Goal: Information Seeking & Learning: Learn about a topic

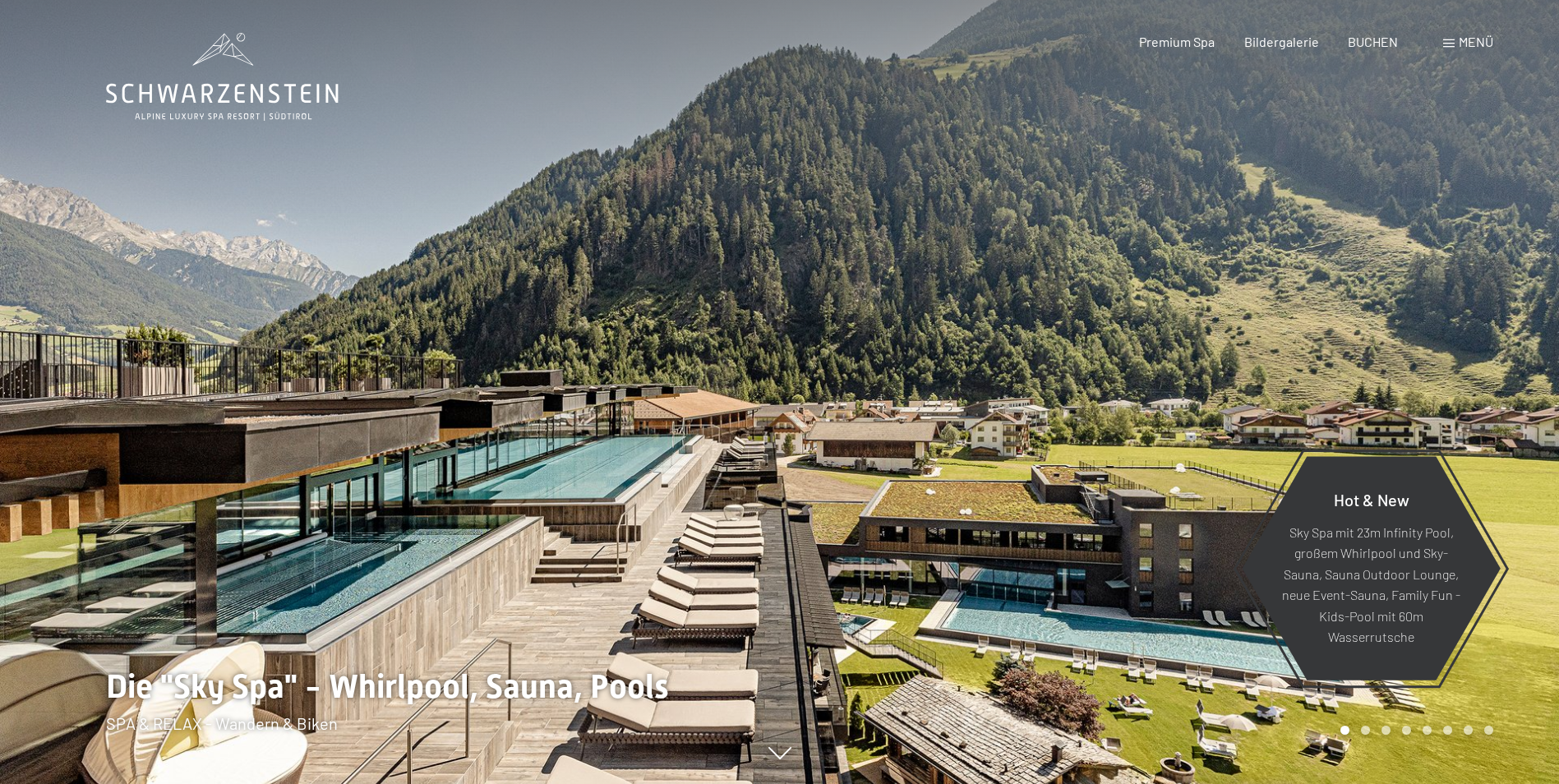
click at [575, 475] on div at bounding box center [390, 392] width 780 height 784
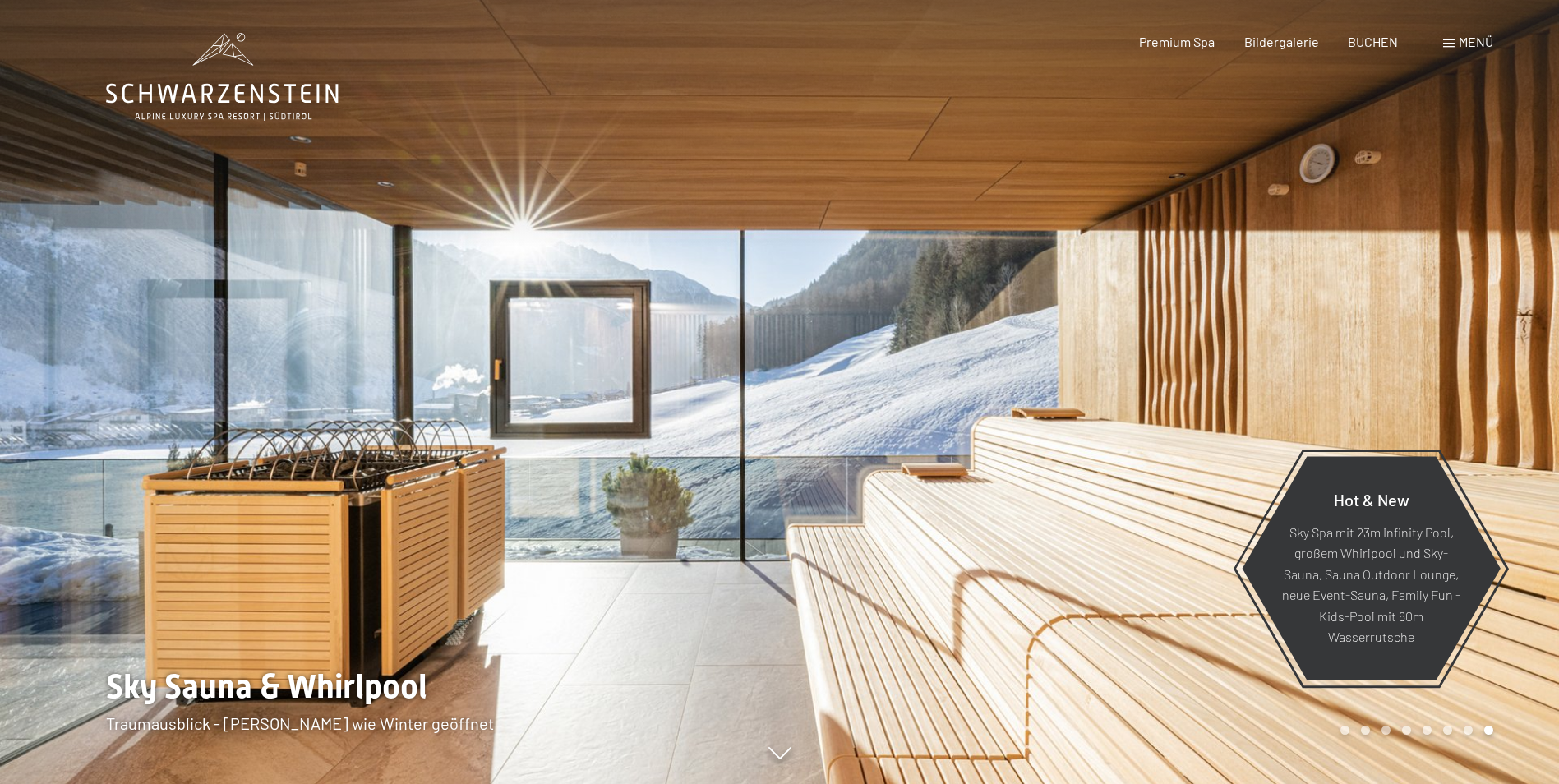
click at [575, 475] on div at bounding box center [390, 392] width 780 height 784
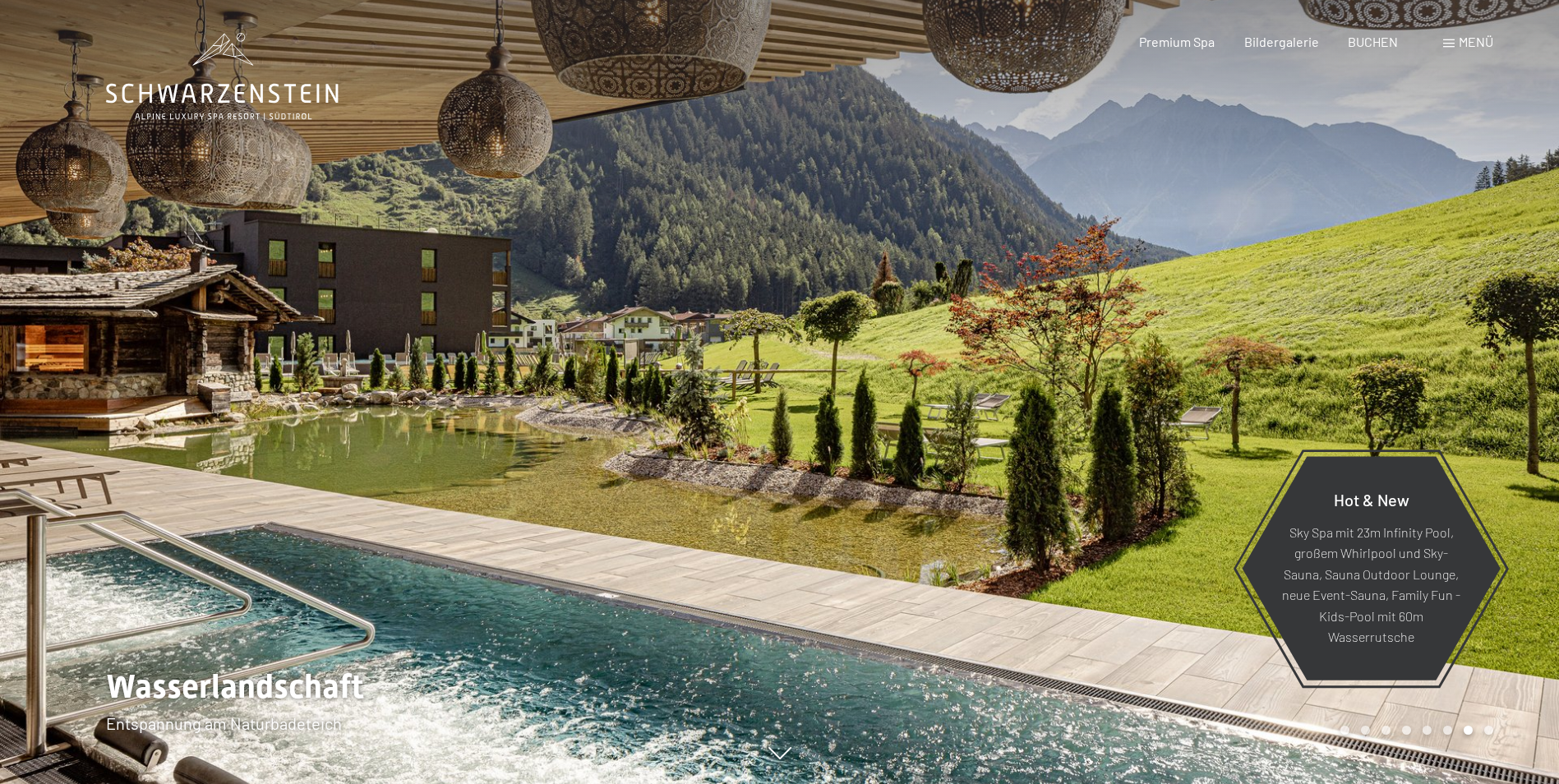
click at [575, 475] on div at bounding box center [390, 392] width 780 height 784
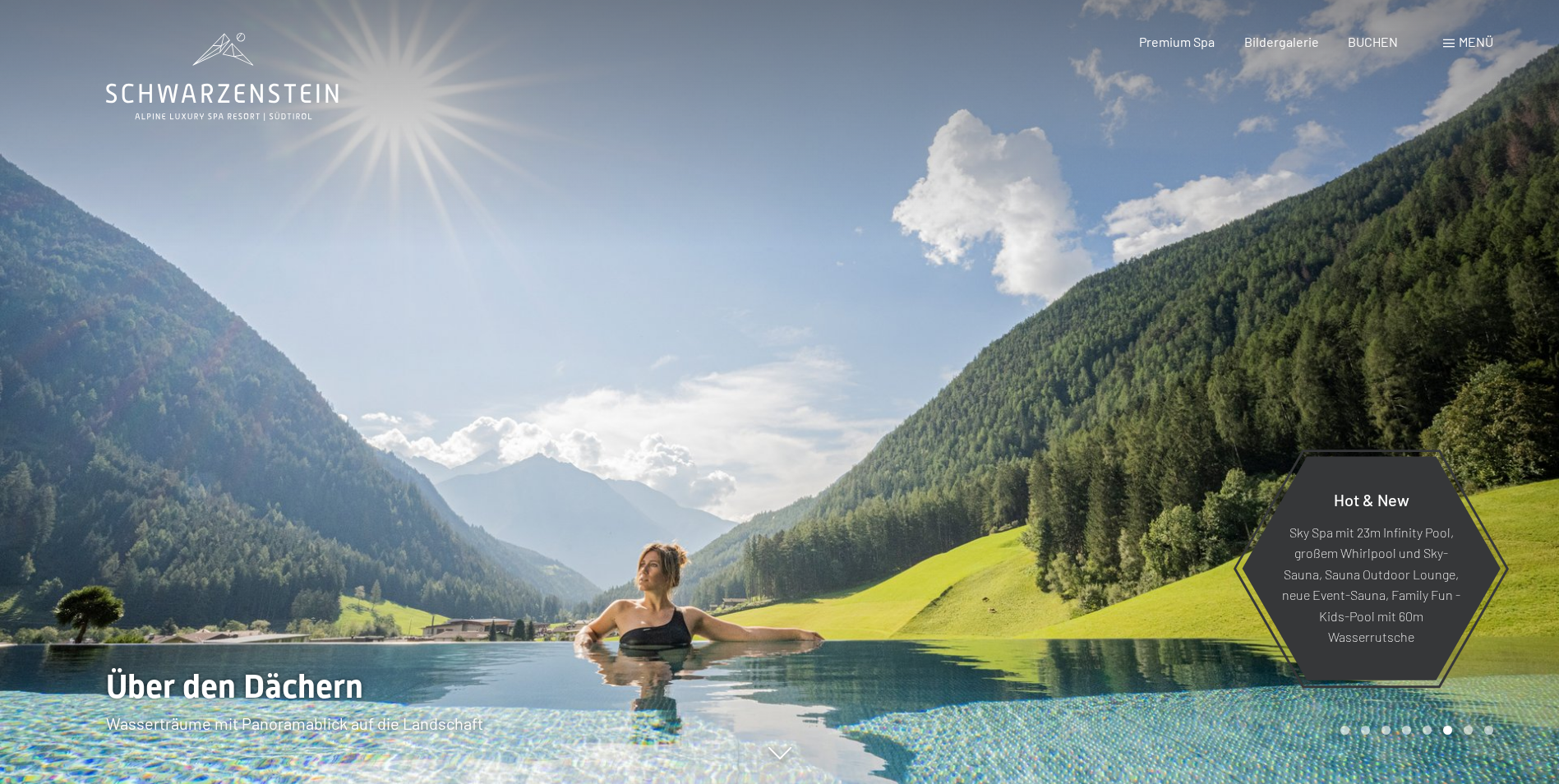
click at [575, 475] on div at bounding box center [390, 392] width 780 height 784
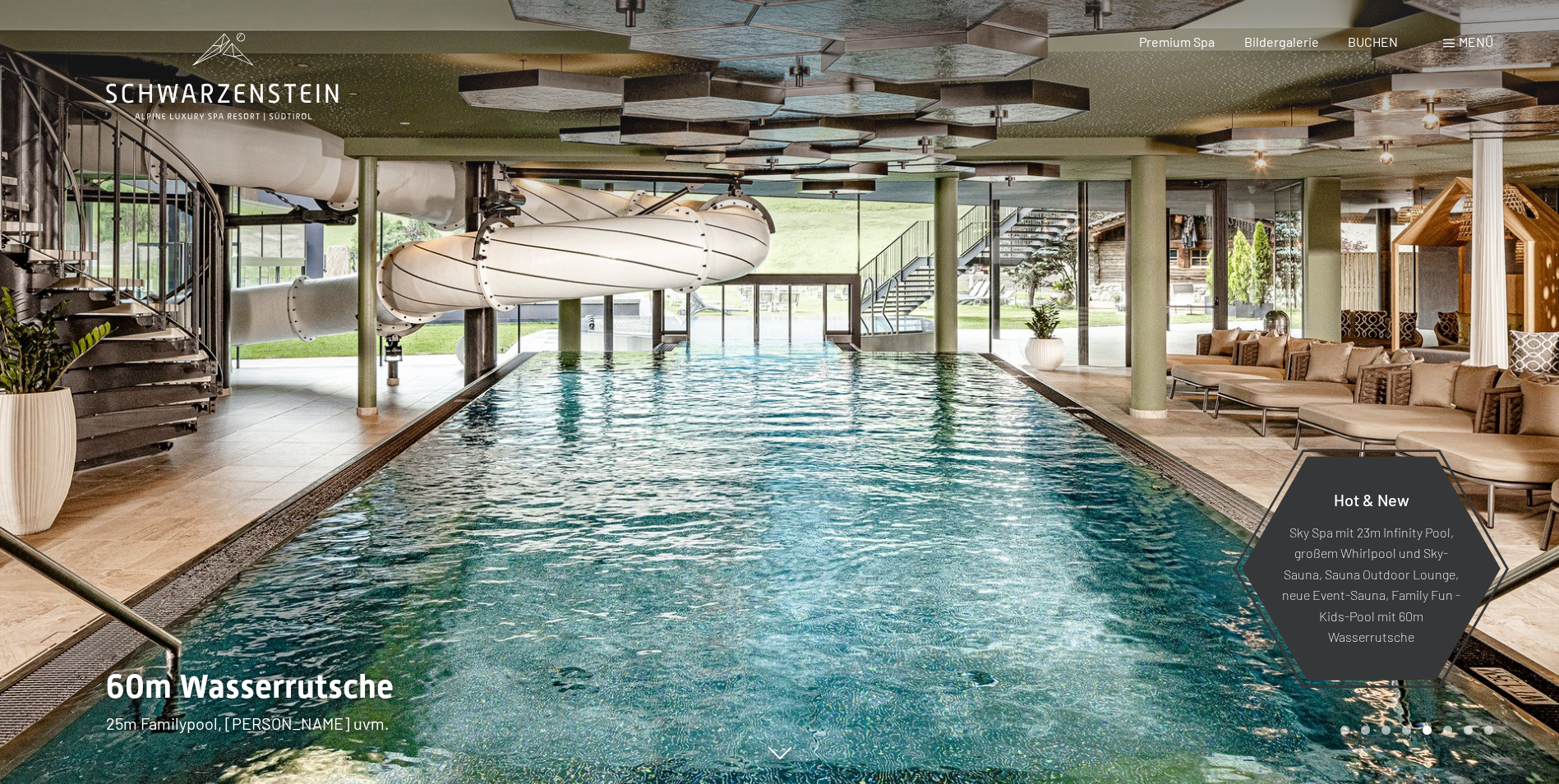
click at [575, 475] on div at bounding box center [390, 392] width 780 height 784
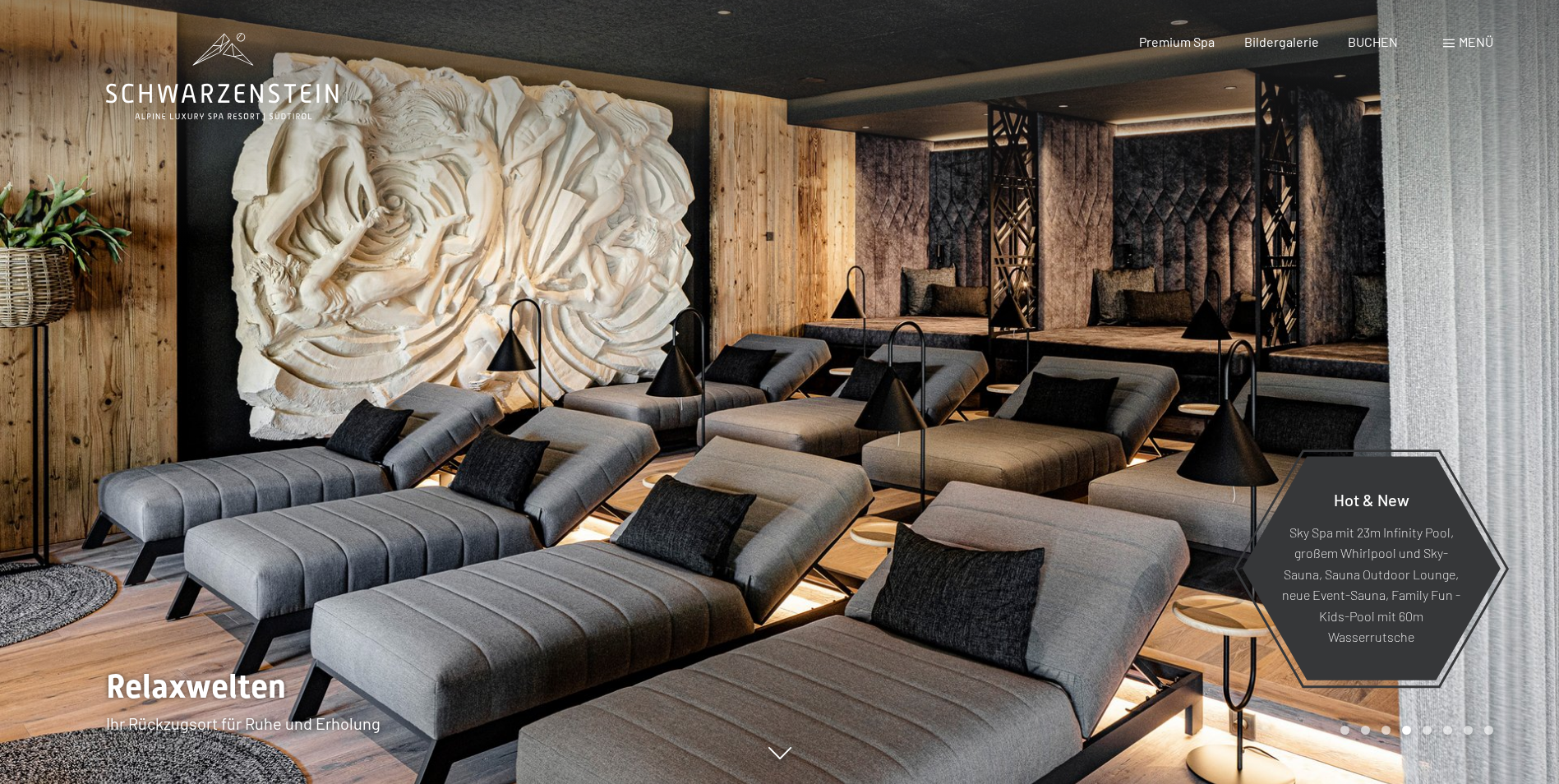
click at [1319, 407] on div at bounding box center [1169, 392] width 780 height 784
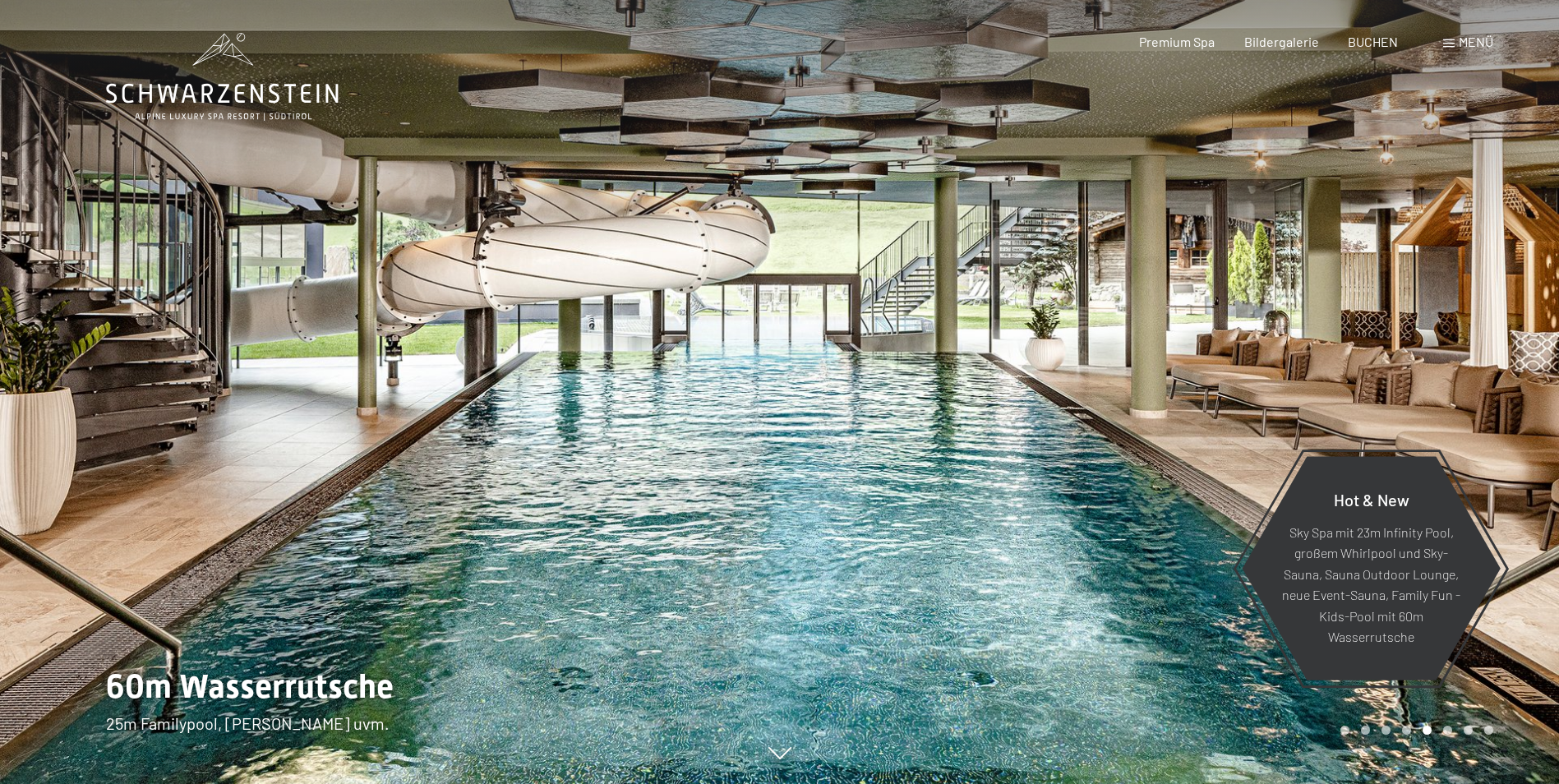
click at [601, 478] on div at bounding box center [390, 392] width 780 height 784
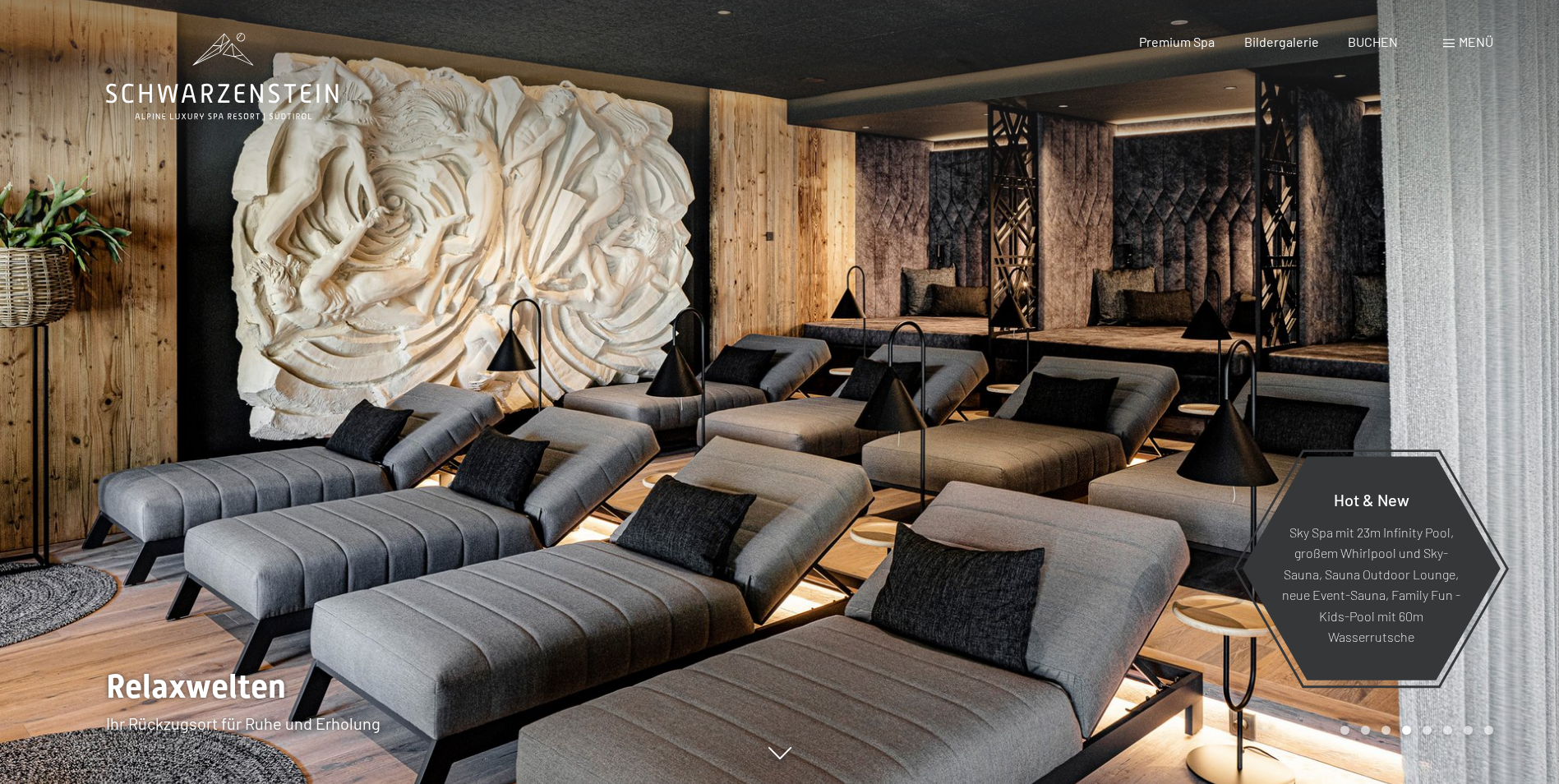
click at [601, 478] on div at bounding box center [390, 392] width 780 height 784
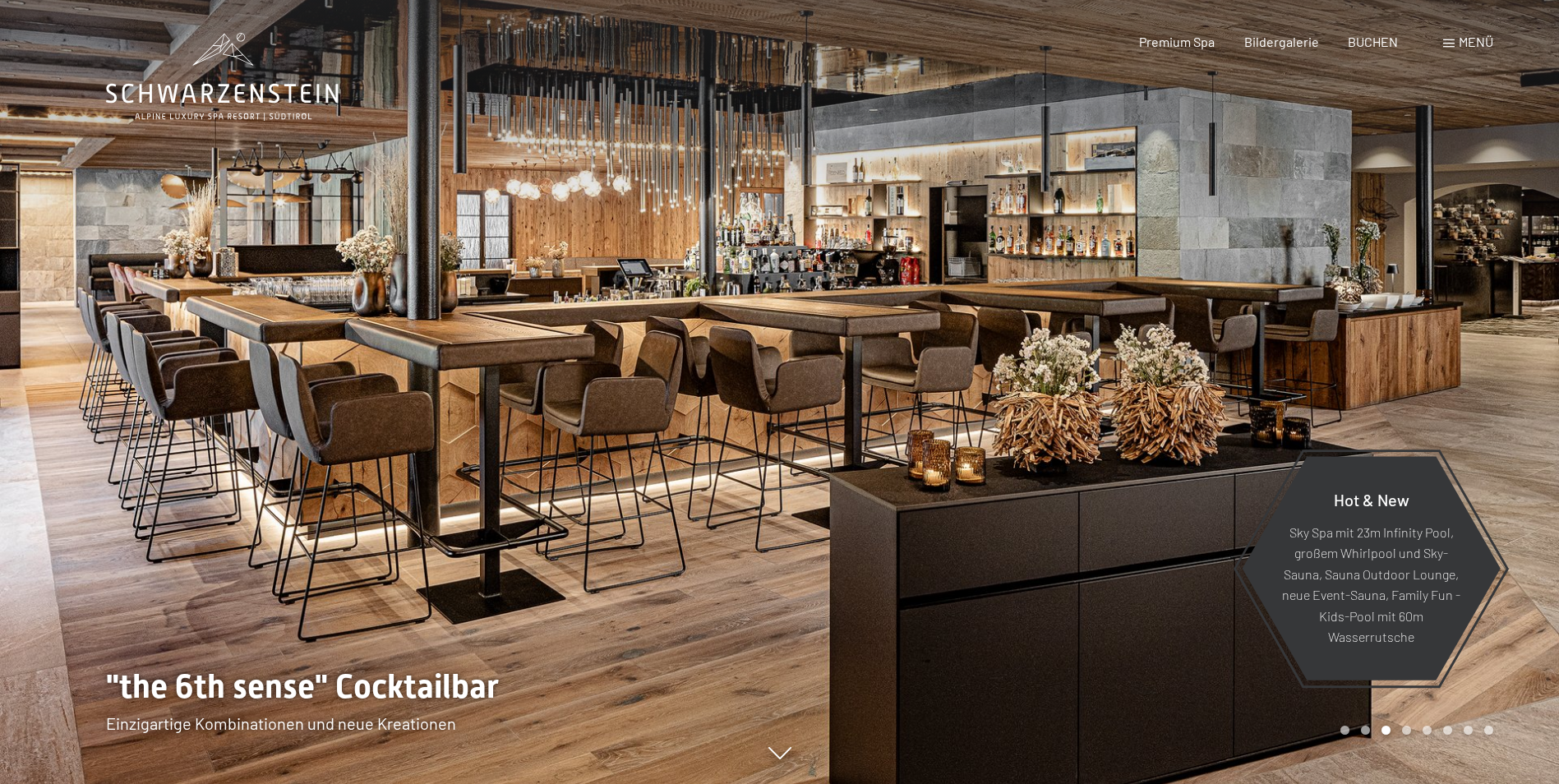
click at [601, 478] on div at bounding box center [390, 392] width 780 height 784
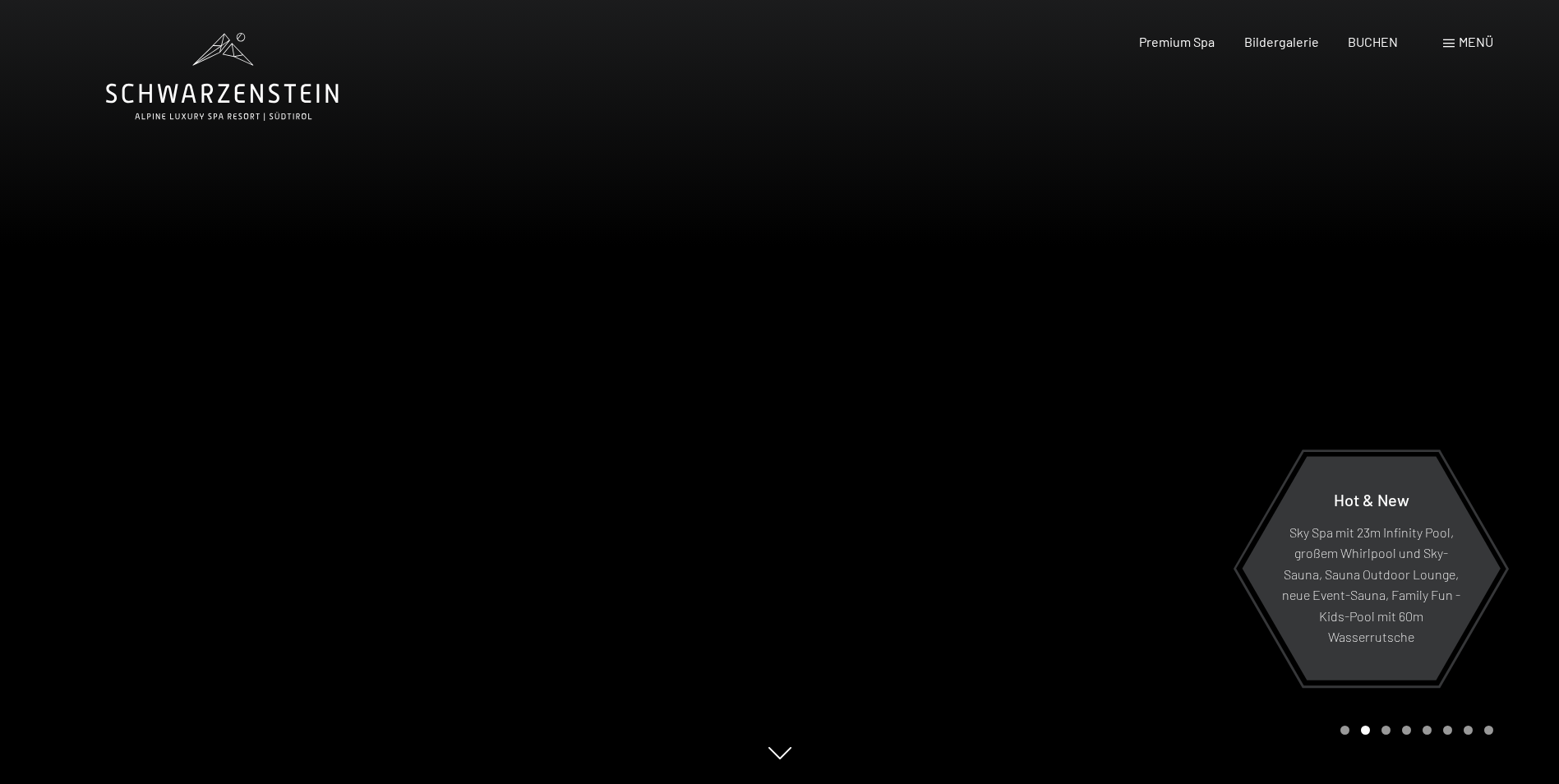
click at [601, 478] on div at bounding box center [390, 392] width 780 height 784
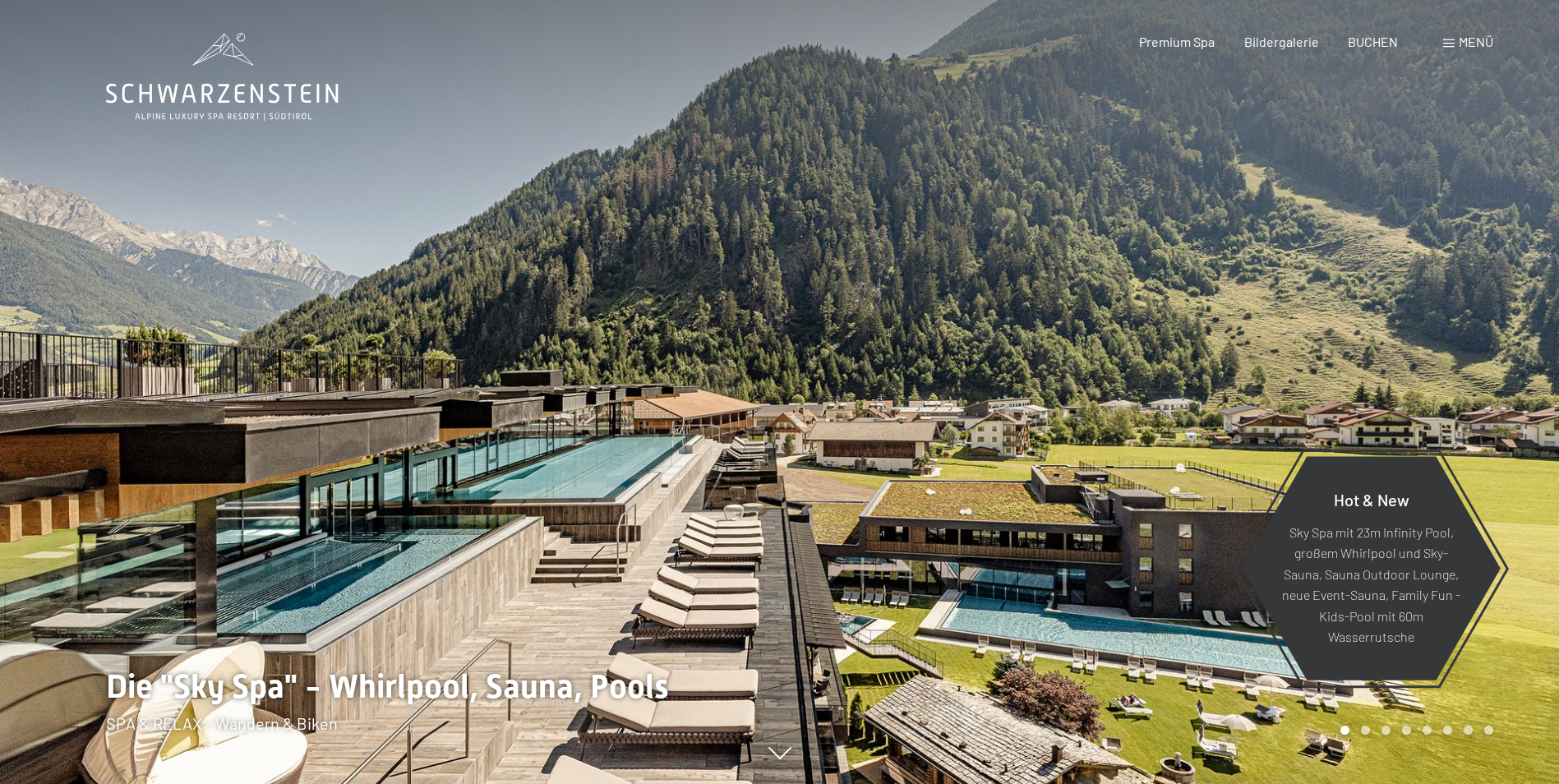
click at [601, 478] on div at bounding box center [390, 392] width 780 height 784
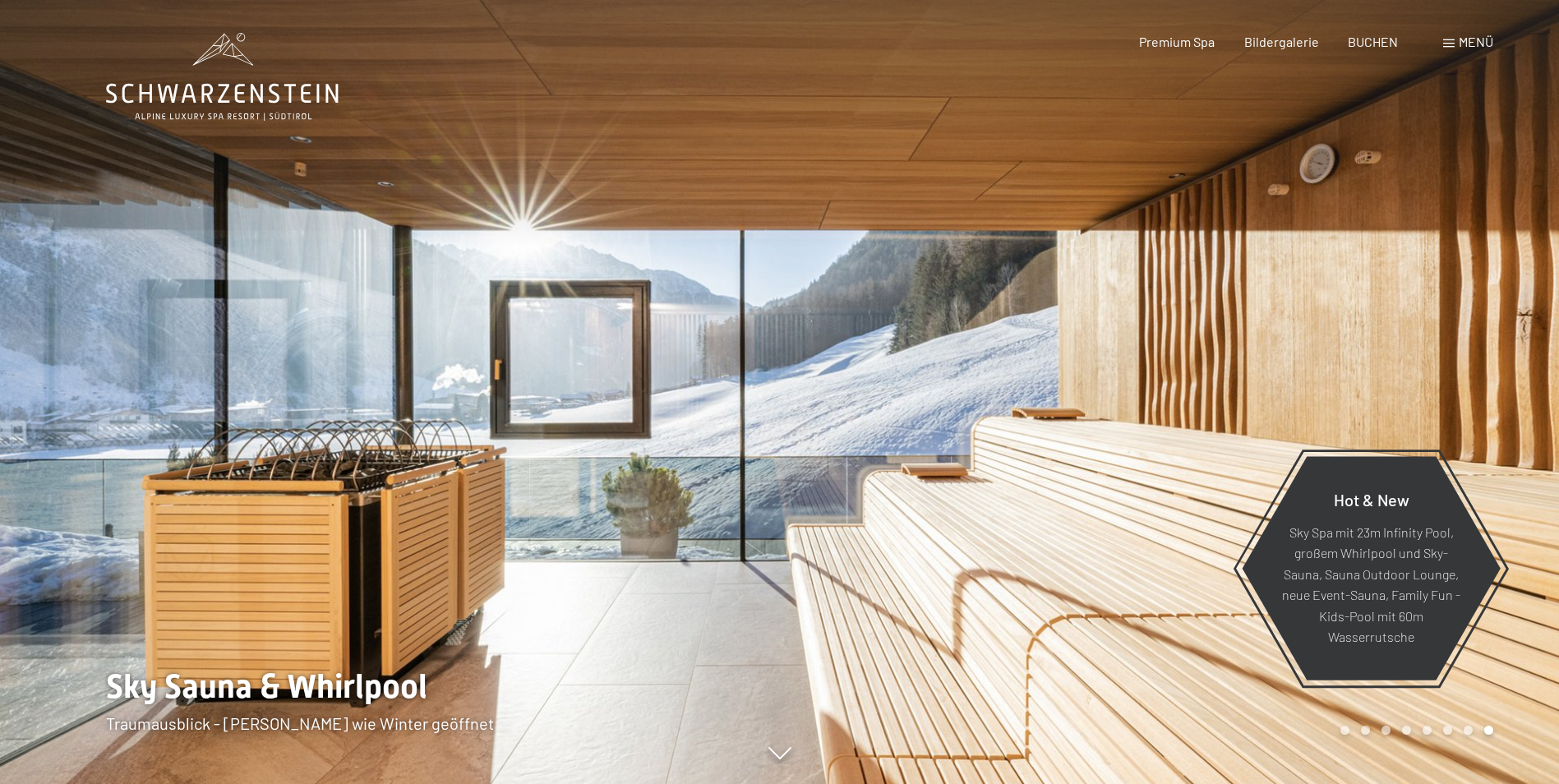
click at [601, 478] on div at bounding box center [390, 392] width 780 height 784
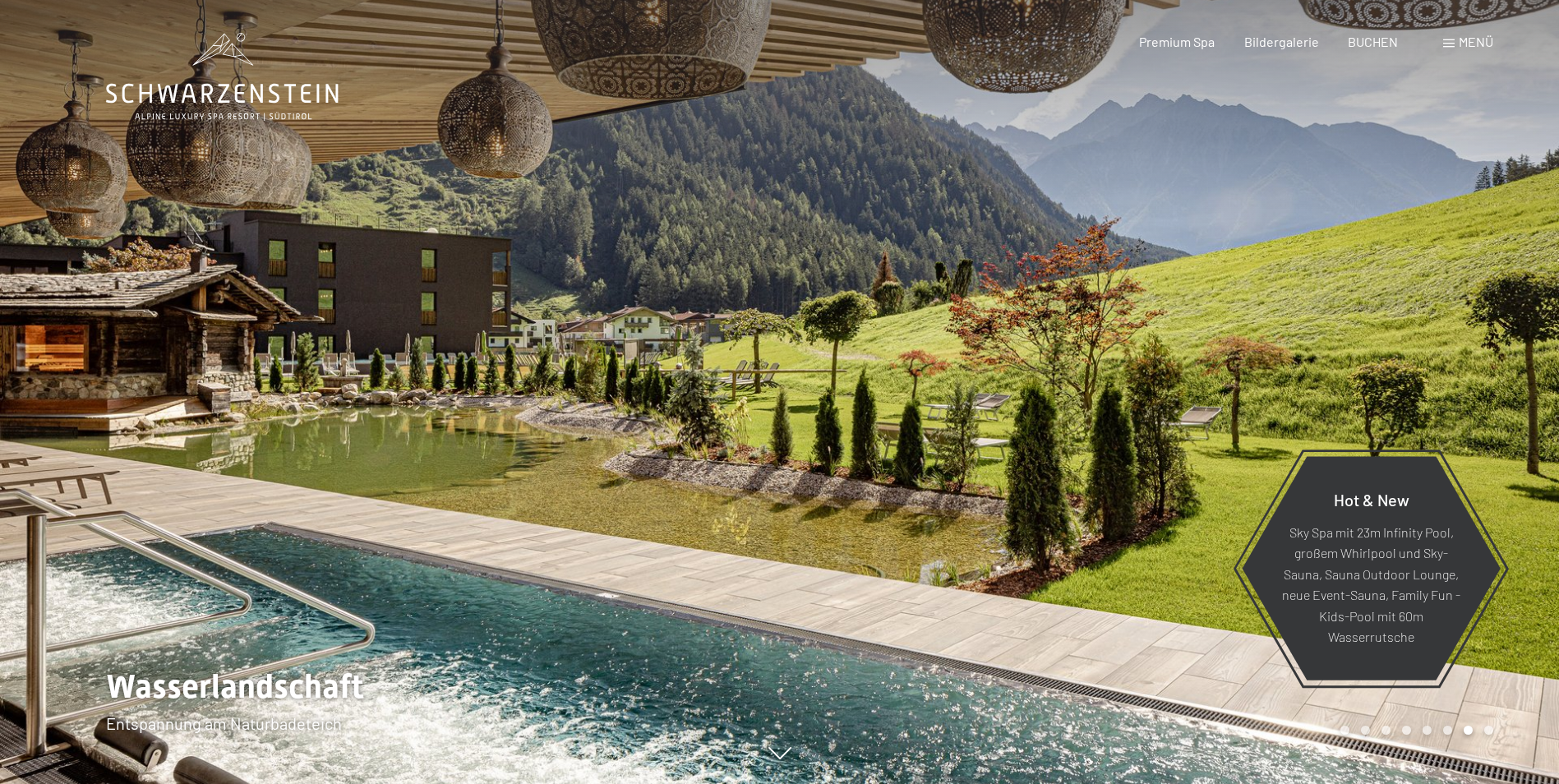
click at [601, 478] on div at bounding box center [390, 392] width 780 height 784
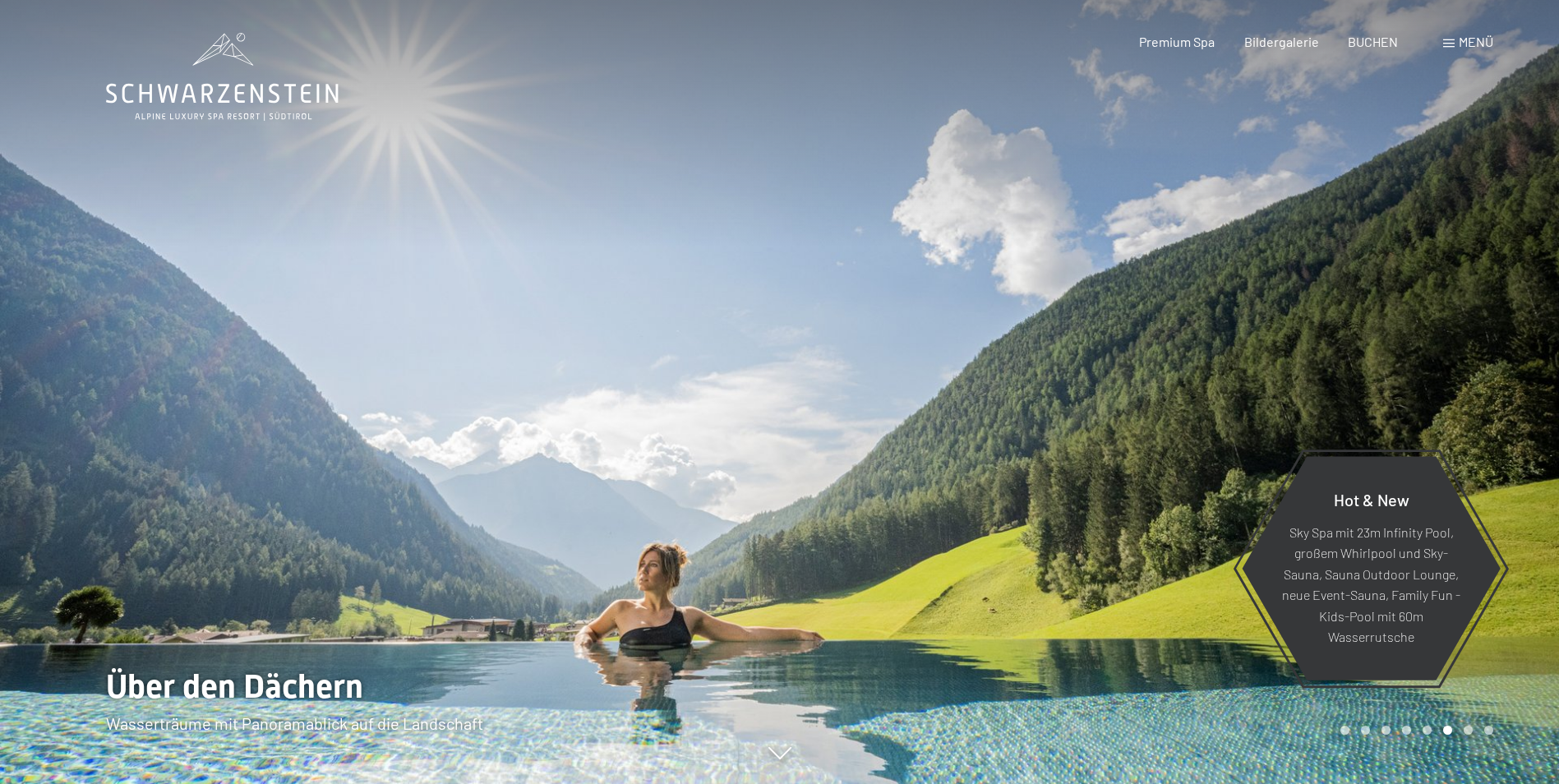
click at [601, 478] on div at bounding box center [390, 392] width 780 height 784
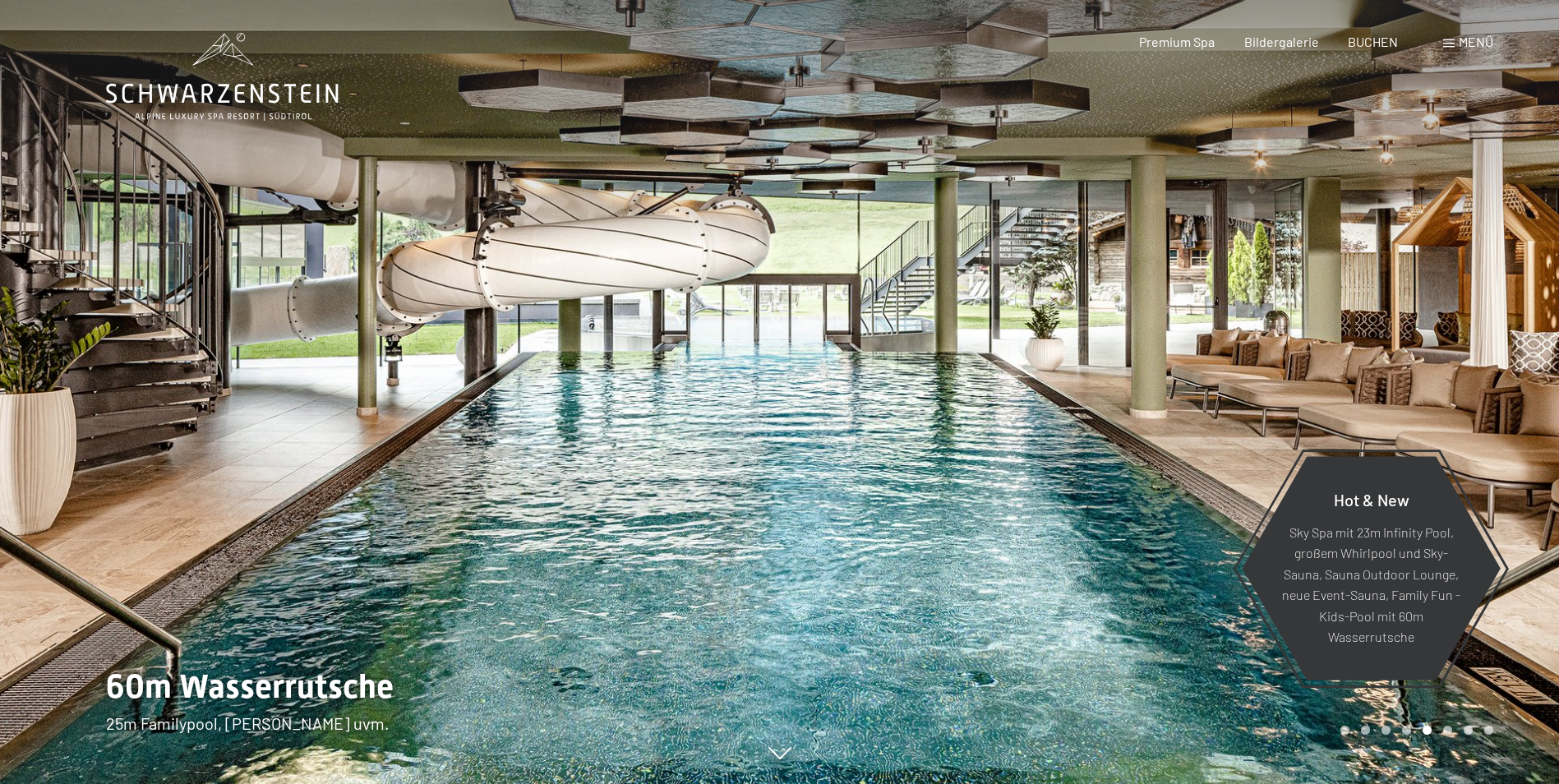
click at [601, 478] on div at bounding box center [390, 392] width 780 height 784
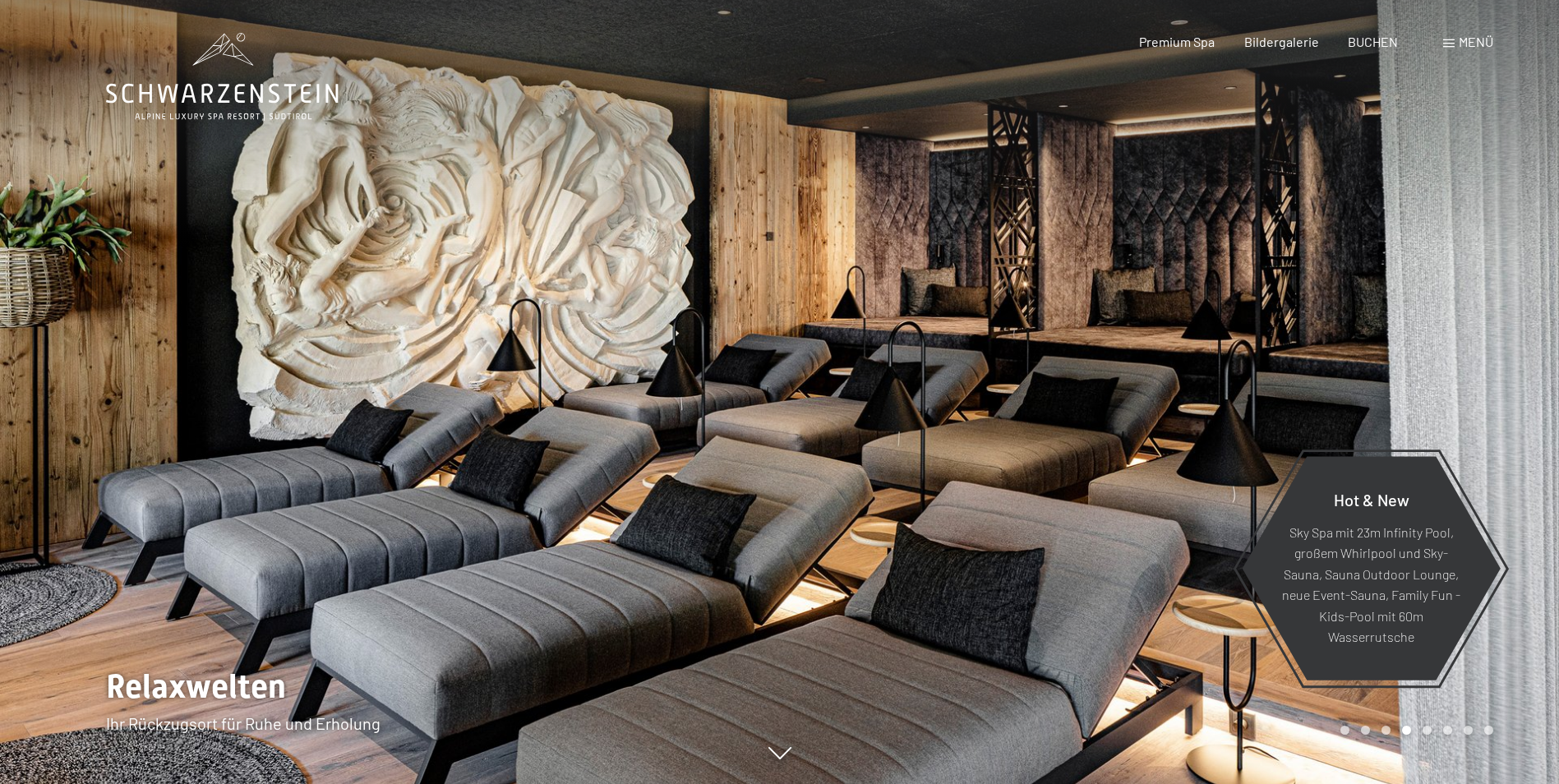
click at [601, 478] on div at bounding box center [390, 392] width 780 height 784
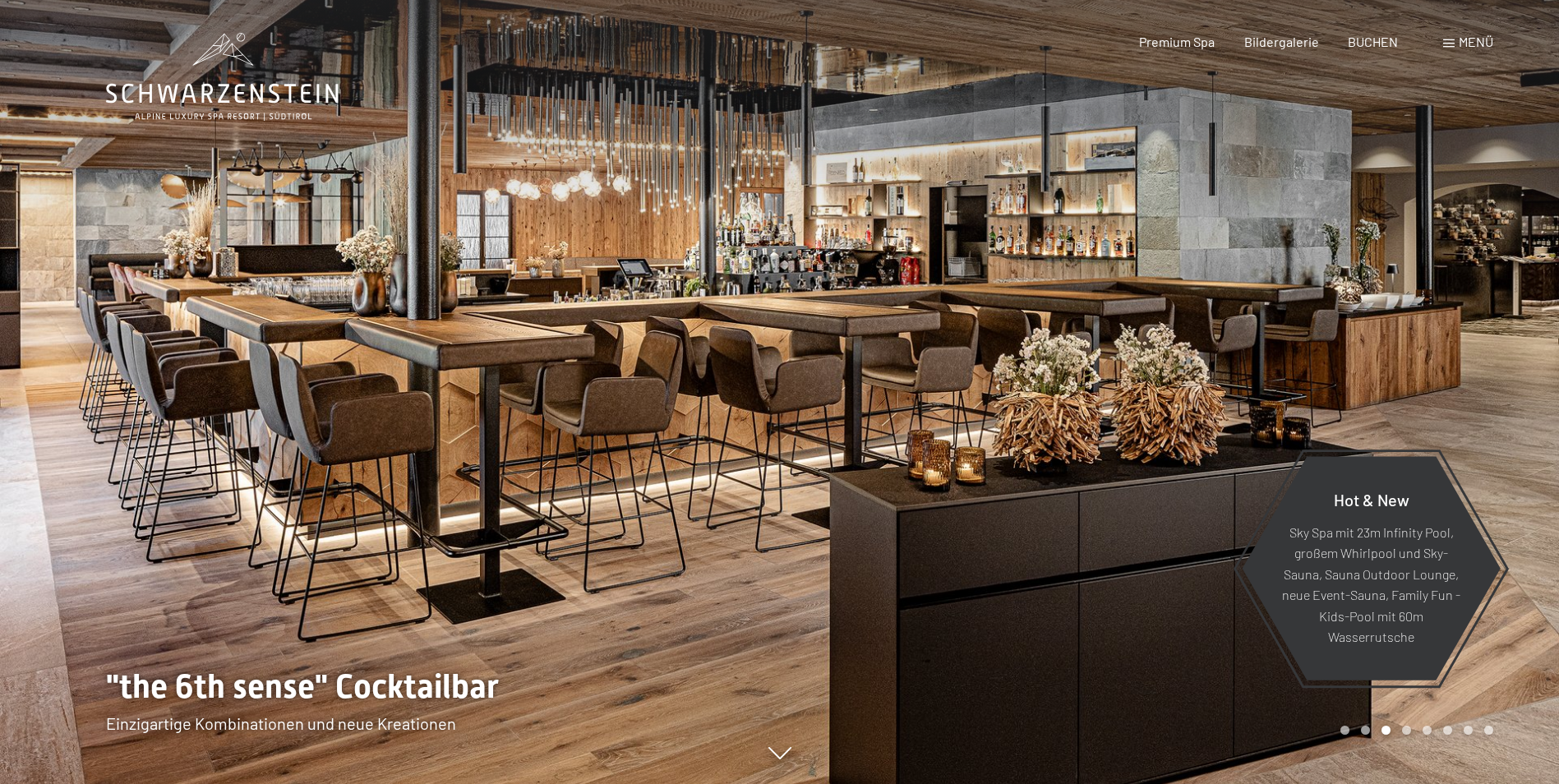
click at [601, 478] on div at bounding box center [390, 392] width 780 height 784
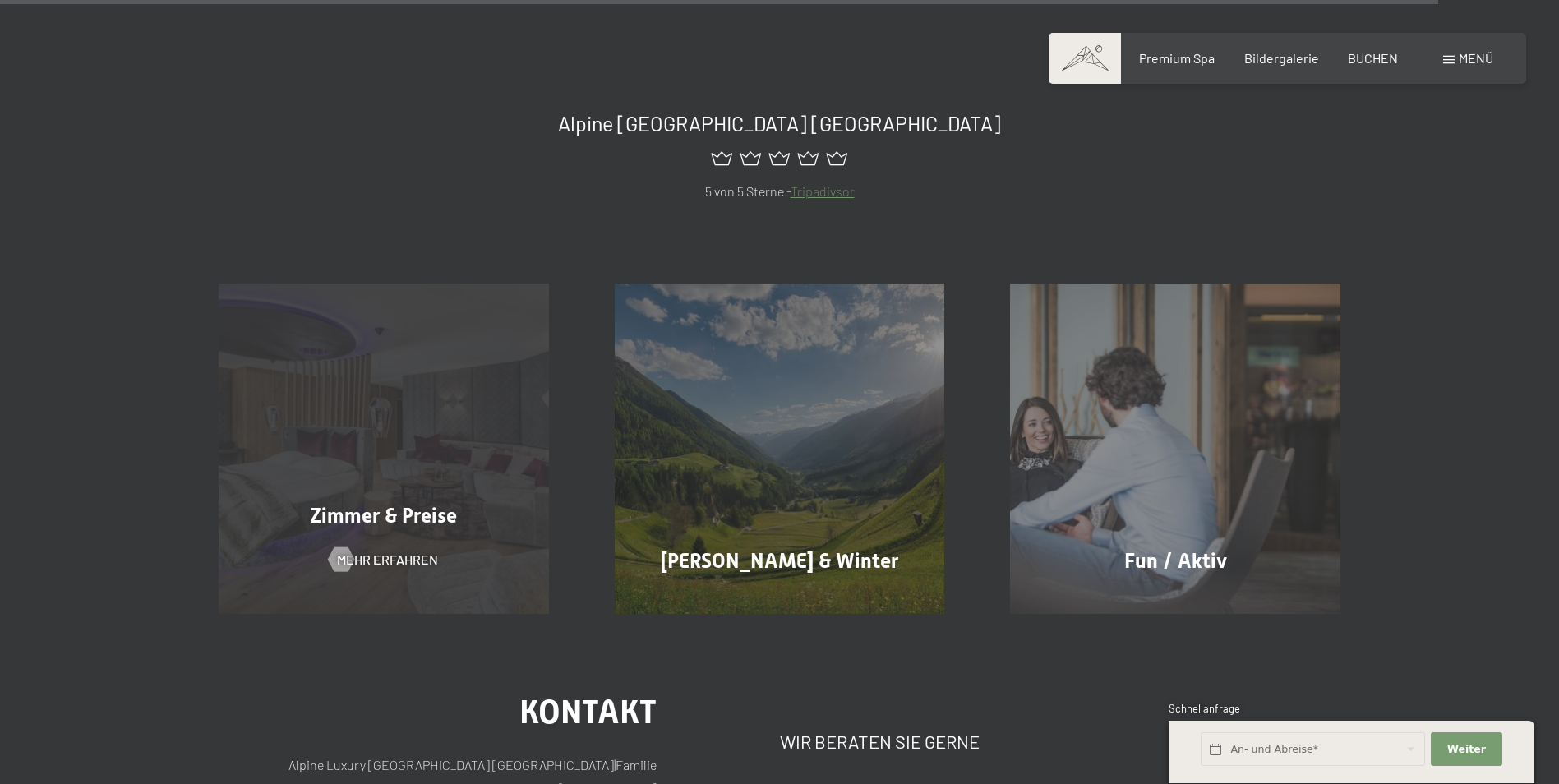
scroll to position [9133, 0]
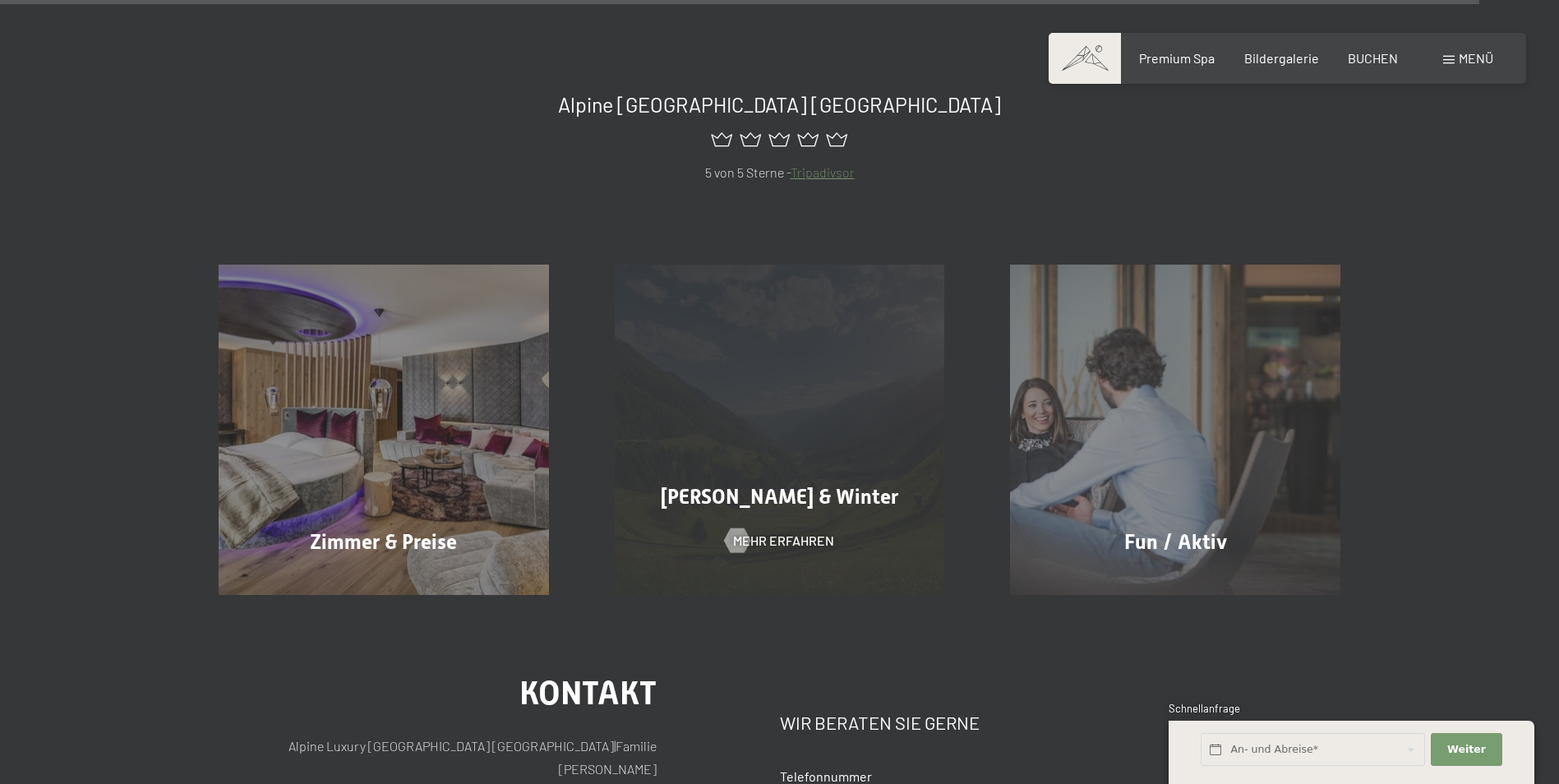
click at [806, 364] on div "[PERSON_NAME] & Winter Mehr erfahren" at bounding box center [780, 429] width 396 height 330
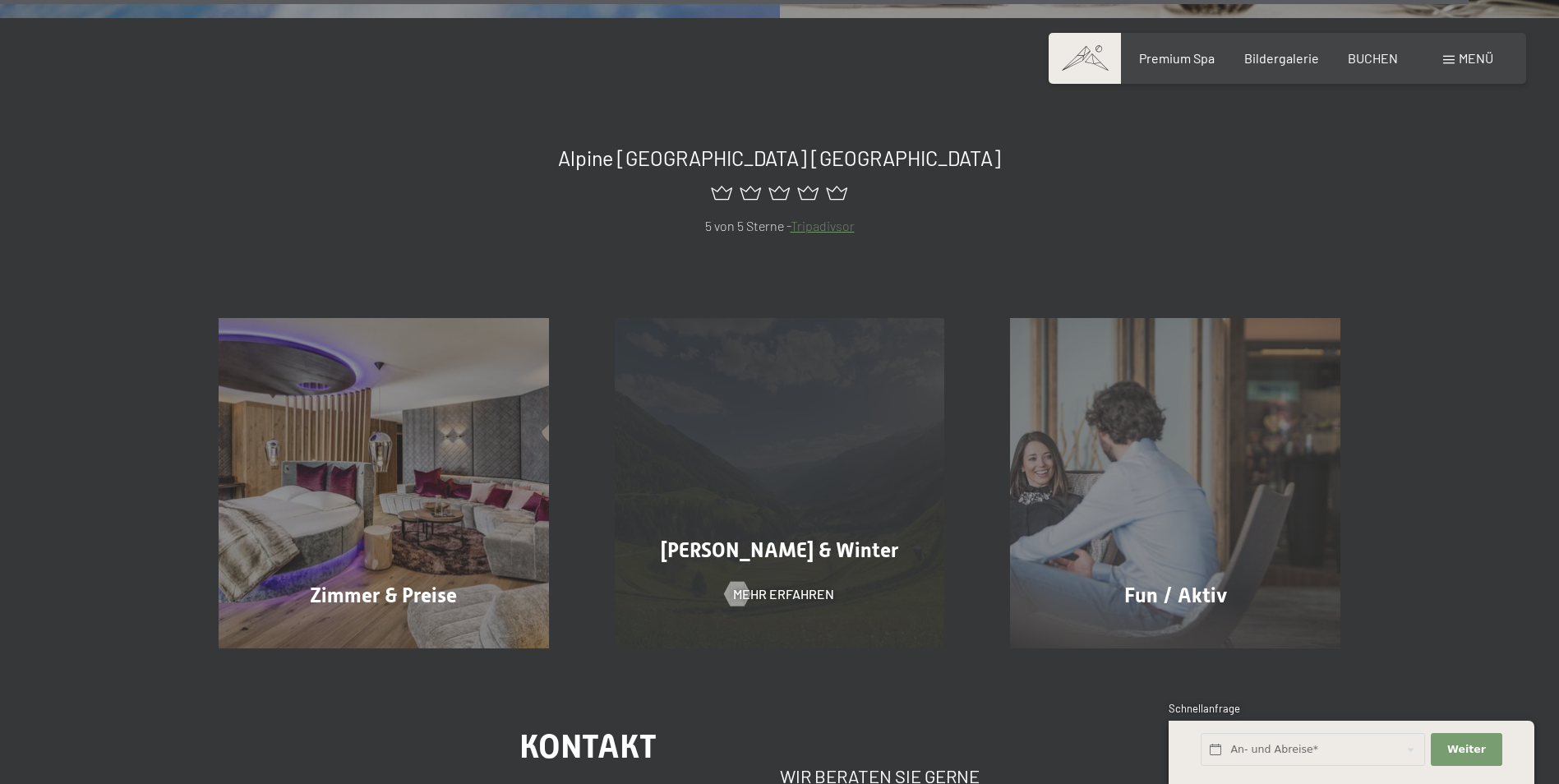
scroll to position [9050, 0]
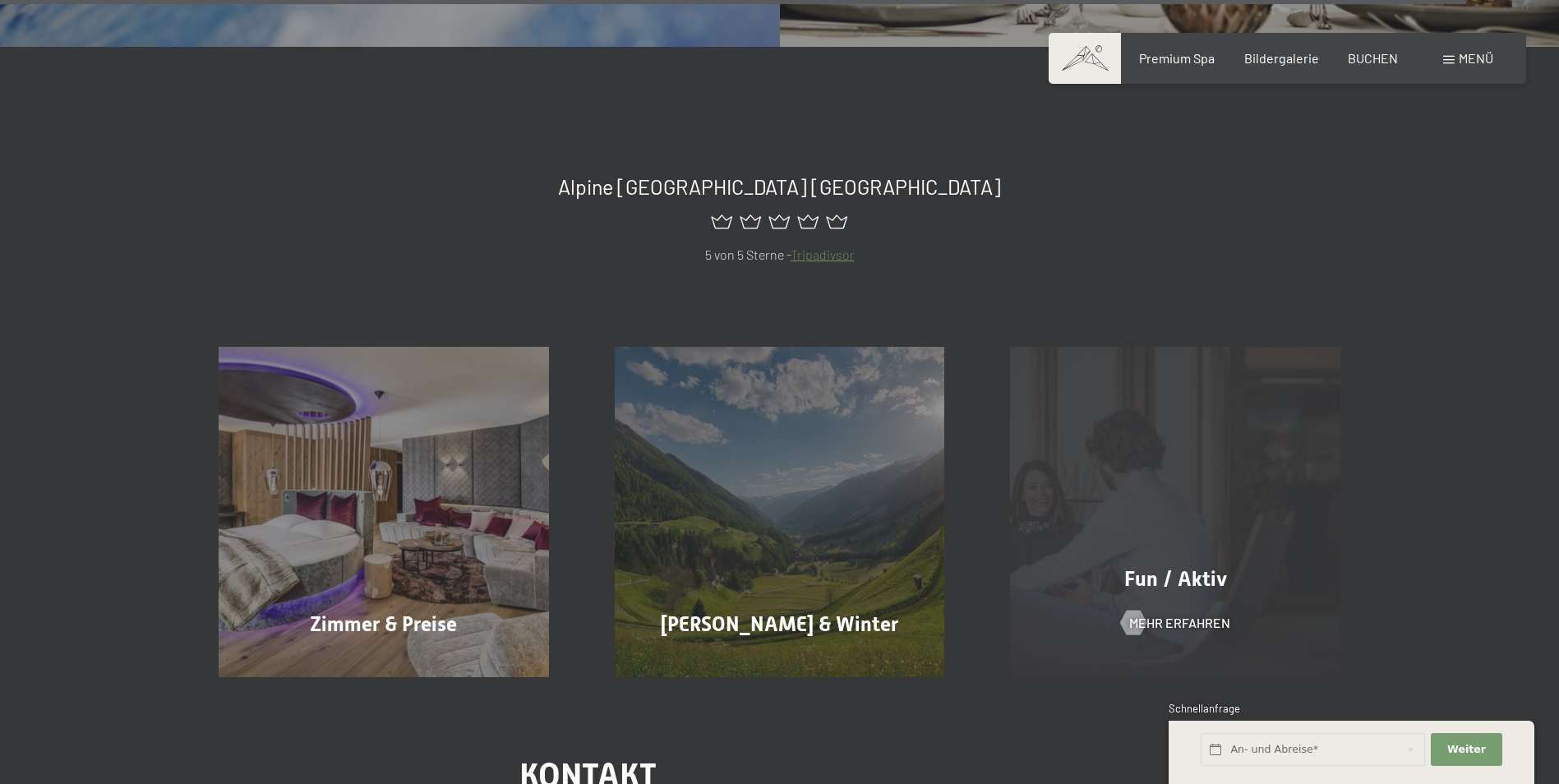
click at [1143, 434] on div "Fun / Aktiv Mehr erfahren" at bounding box center [1175, 511] width 396 height 330
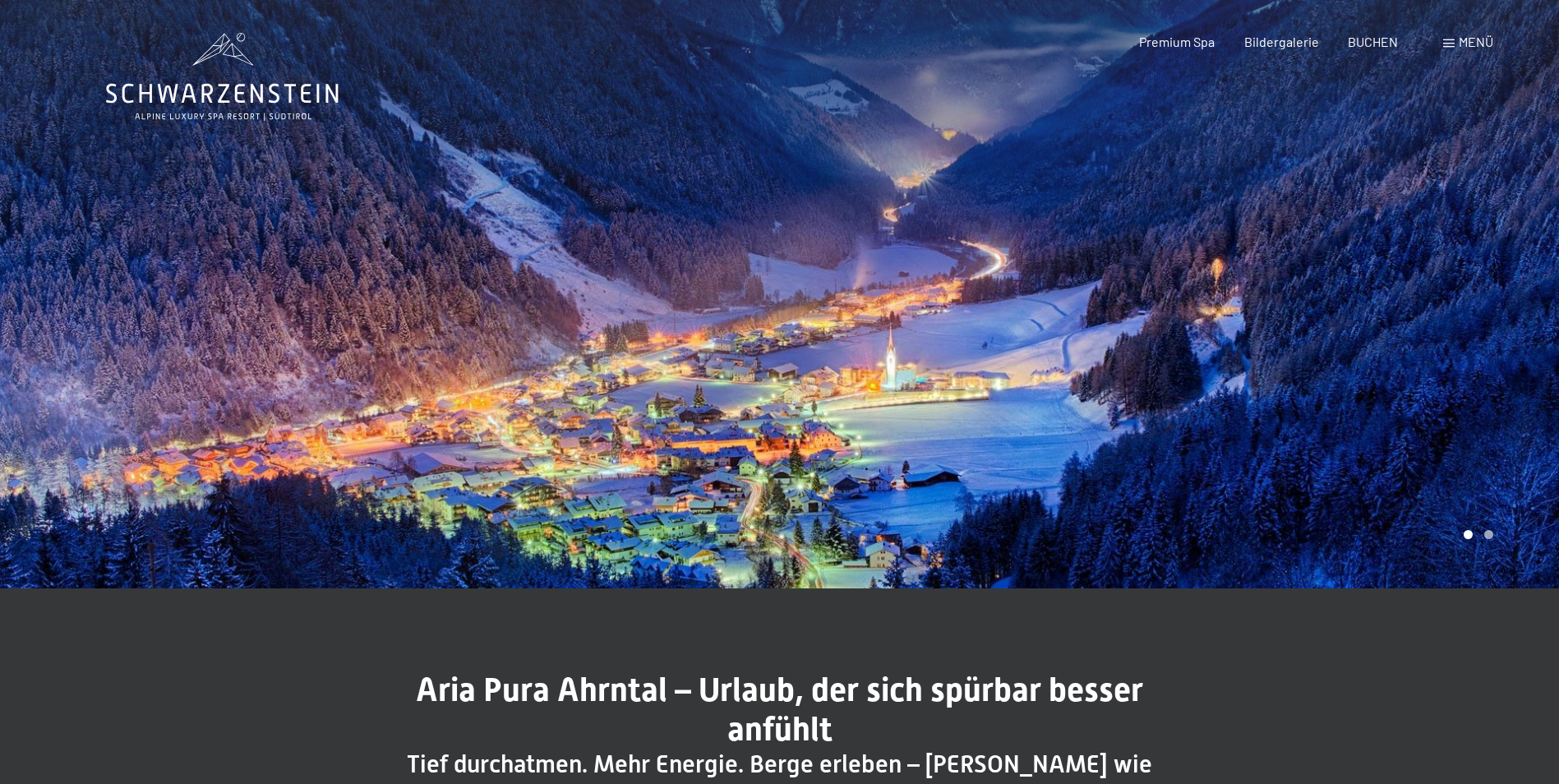
click at [972, 373] on div at bounding box center [1169, 294] width 780 height 588
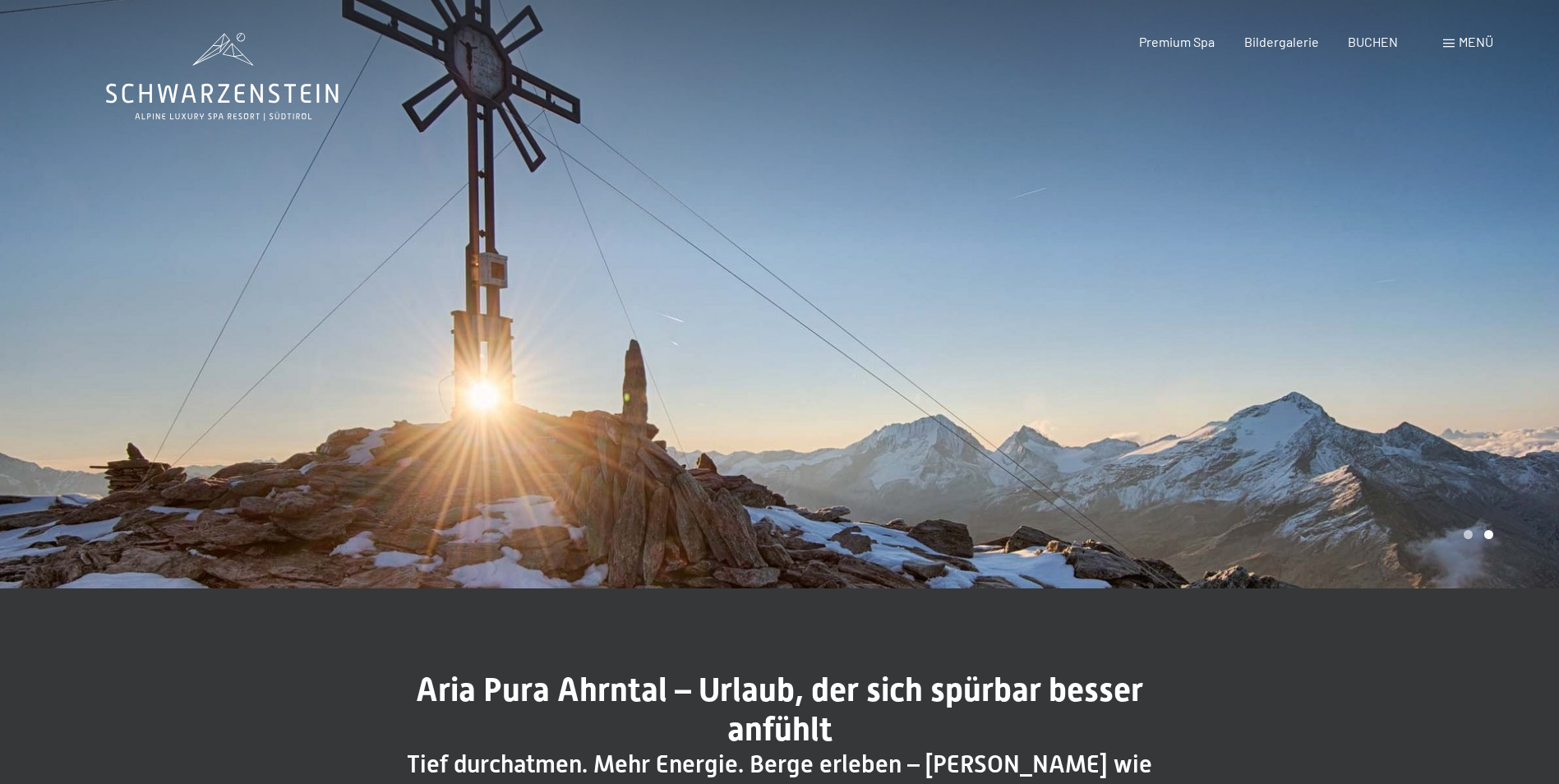
click at [972, 373] on div at bounding box center [1169, 294] width 780 height 588
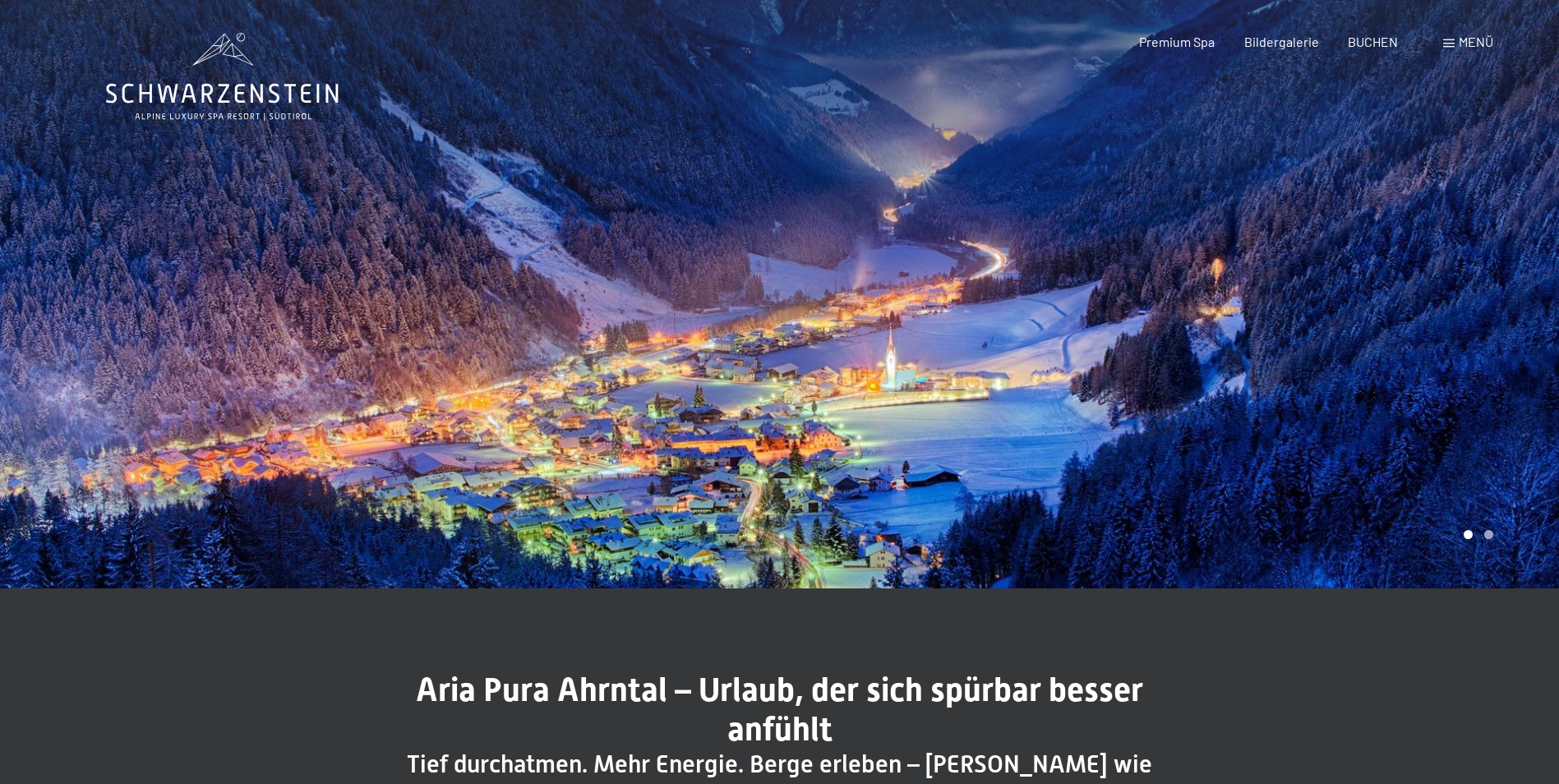
click at [972, 373] on div at bounding box center [1169, 294] width 780 height 588
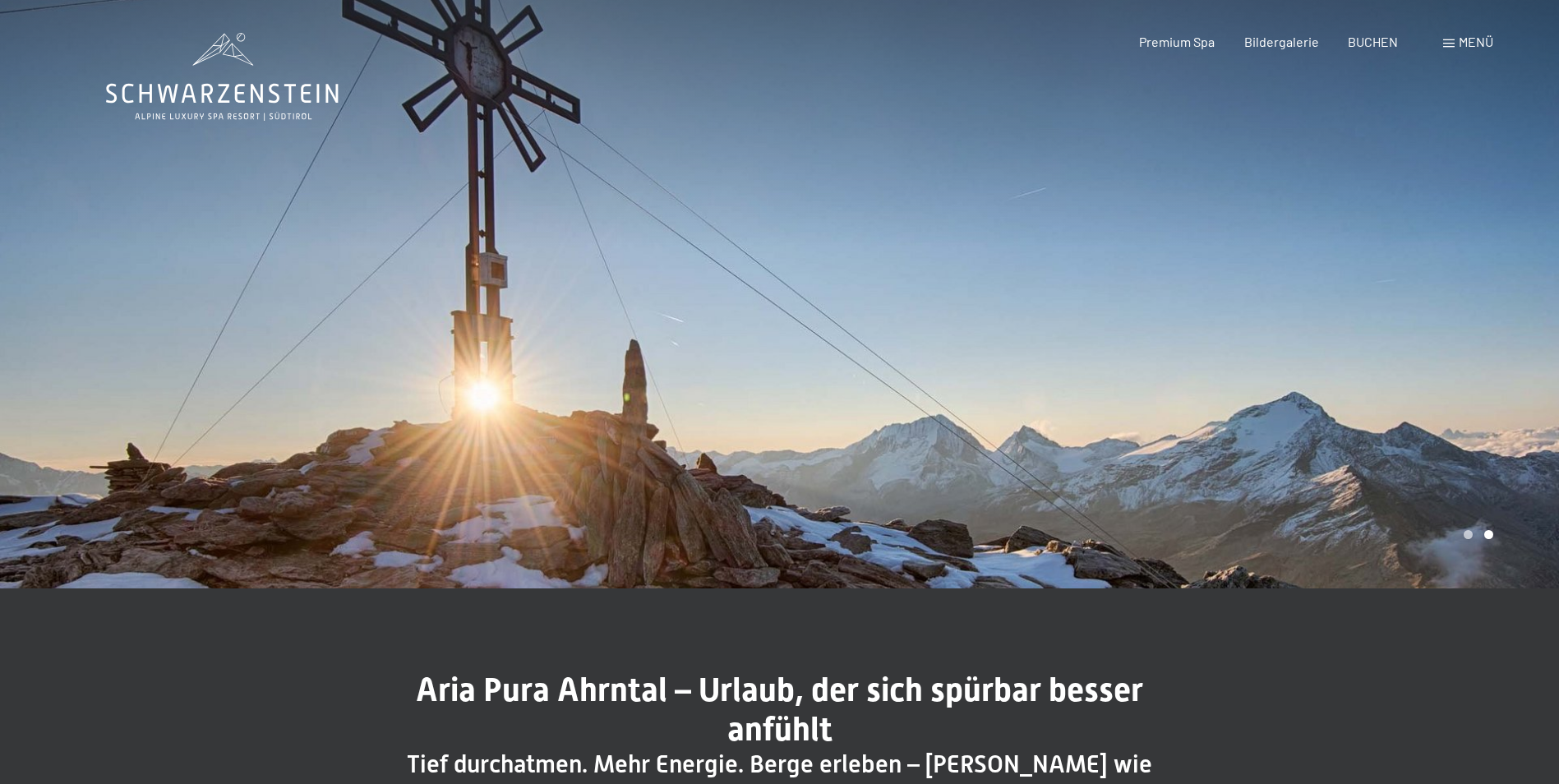
click at [972, 373] on div at bounding box center [1169, 294] width 780 height 588
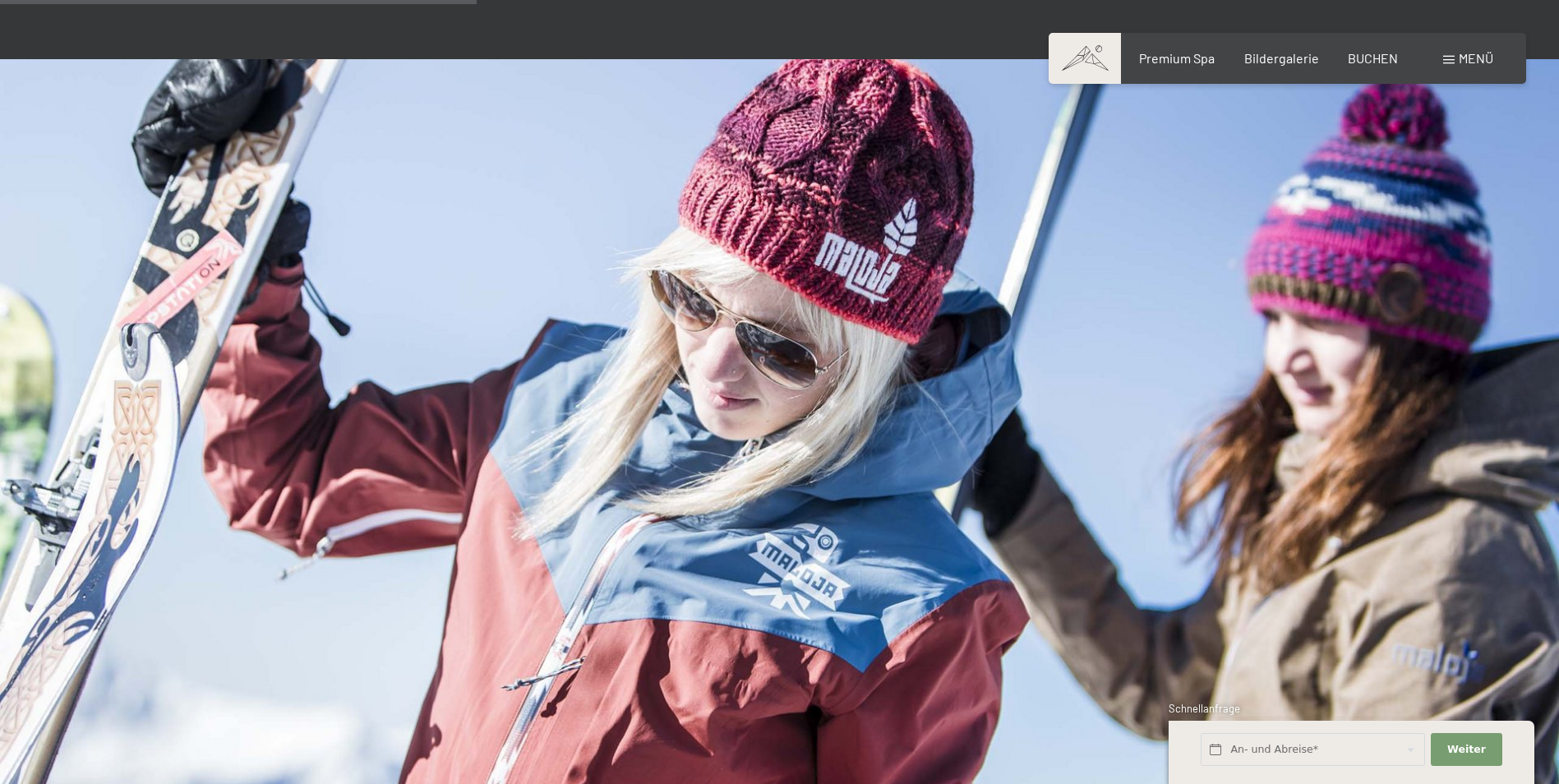
scroll to position [1561, 0]
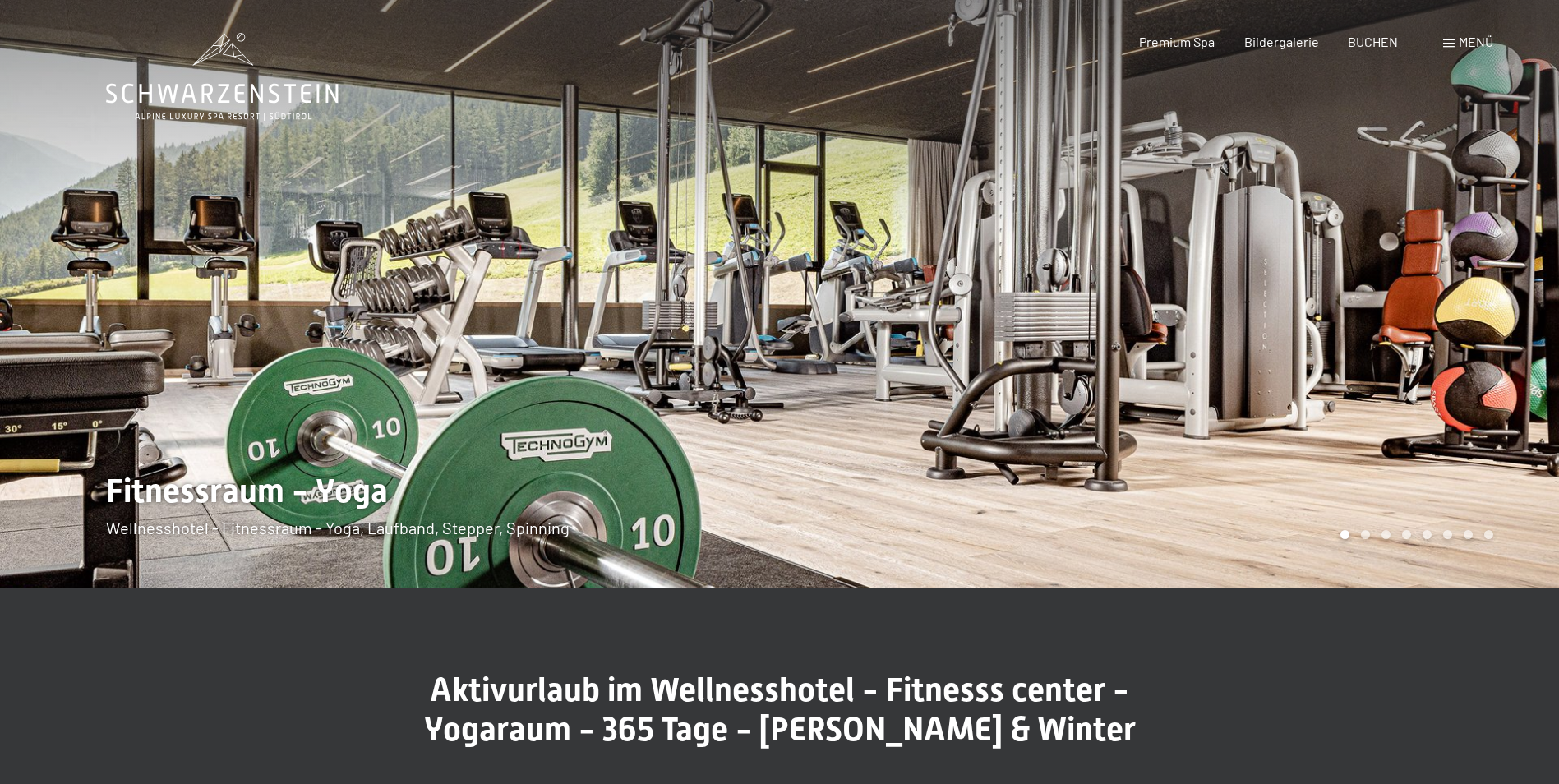
click at [1429, 285] on div at bounding box center [1169, 294] width 780 height 588
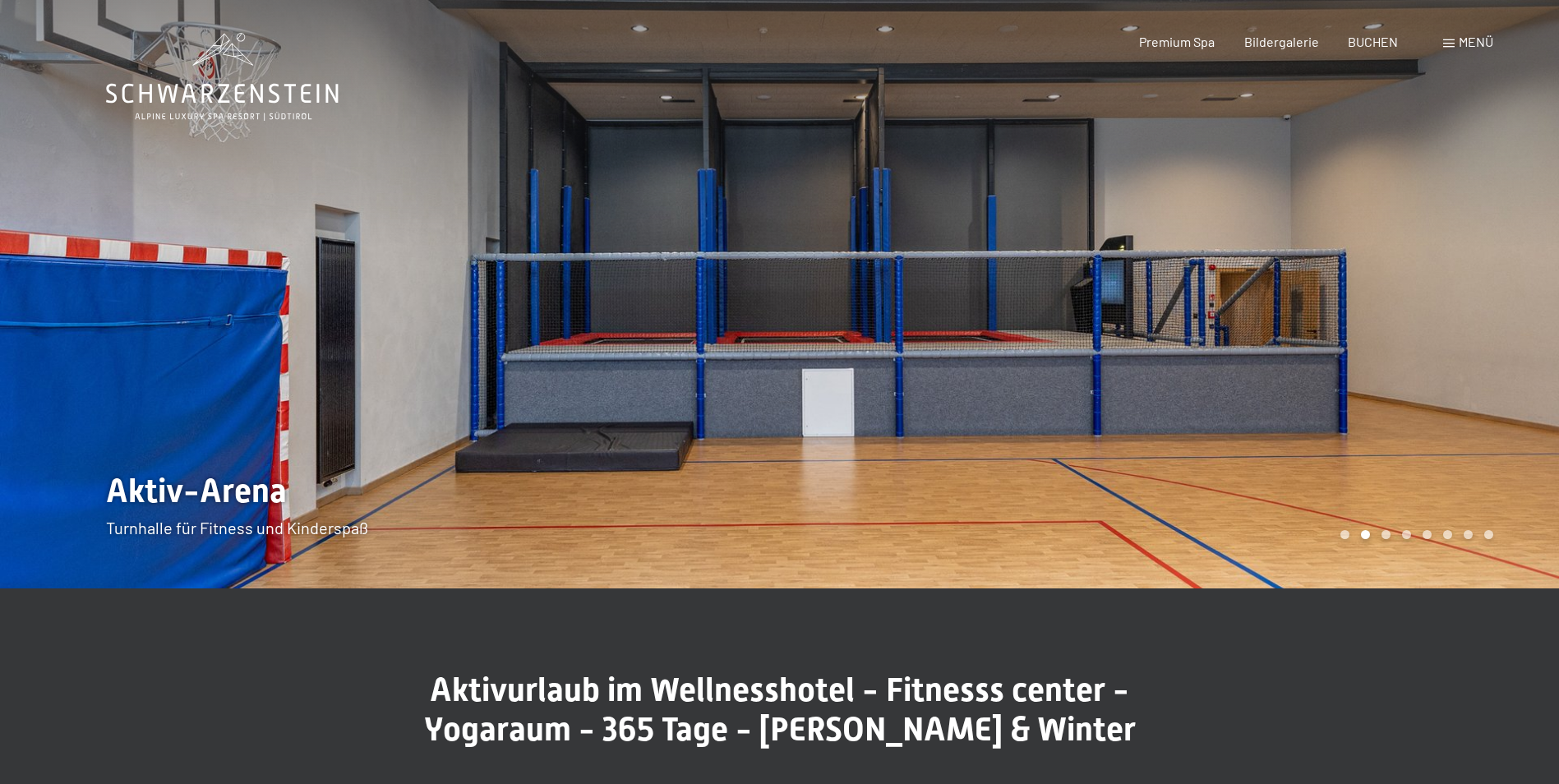
click at [1431, 287] on div at bounding box center [1169, 294] width 780 height 588
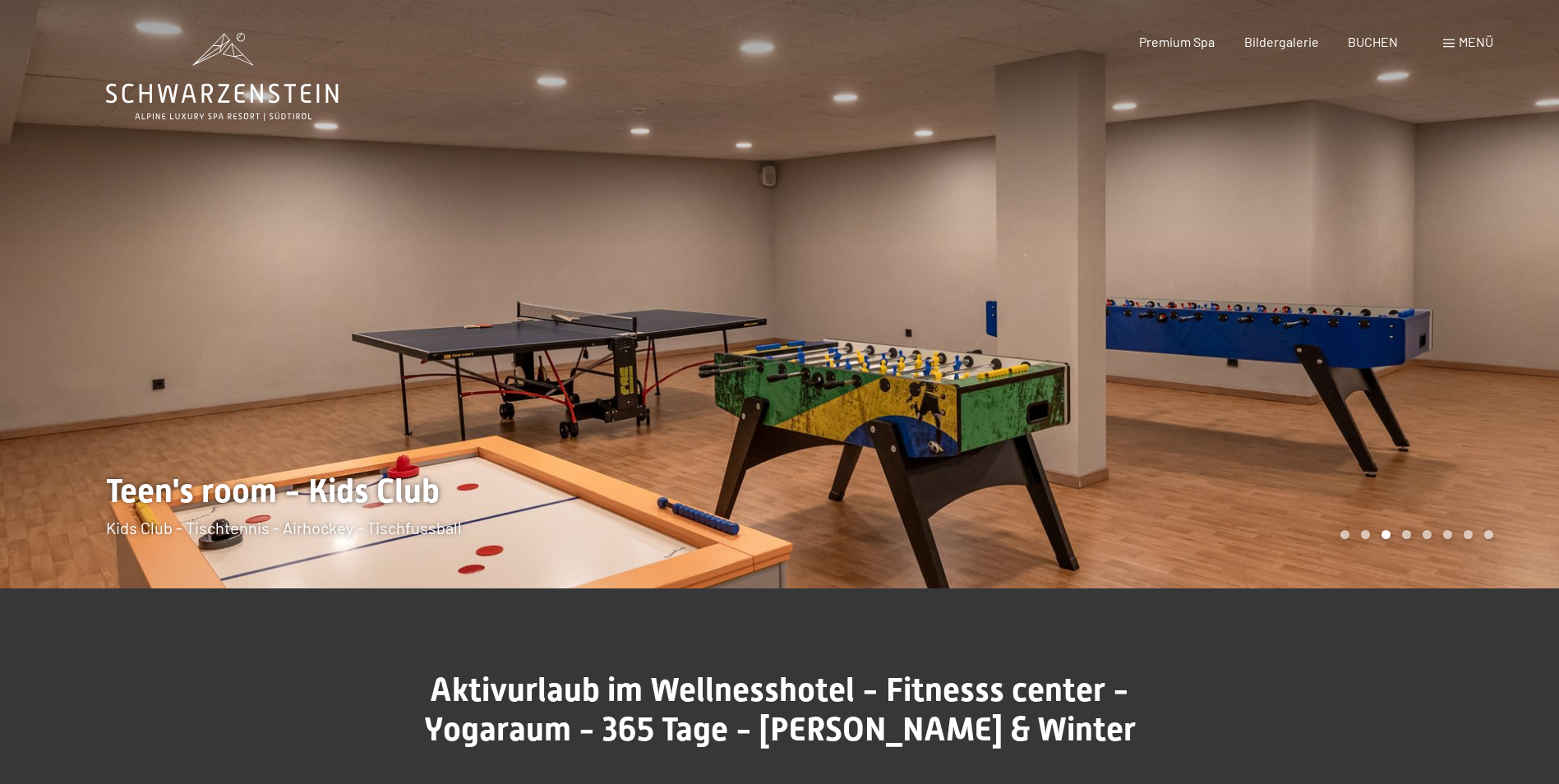
click at [1428, 274] on div at bounding box center [1169, 294] width 780 height 588
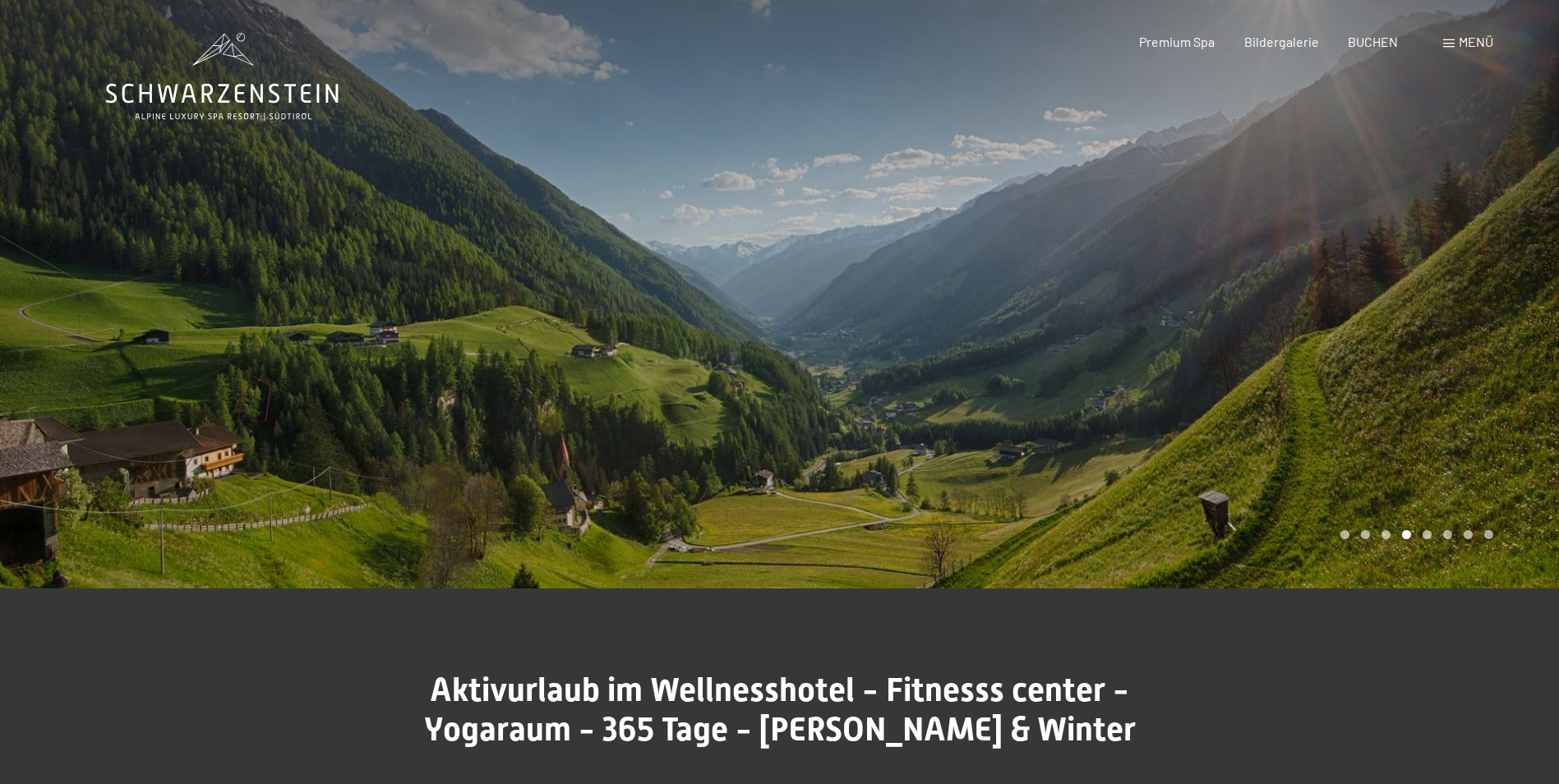
click at [1428, 274] on div at bounding box center [1169, 294] width 780 height 588
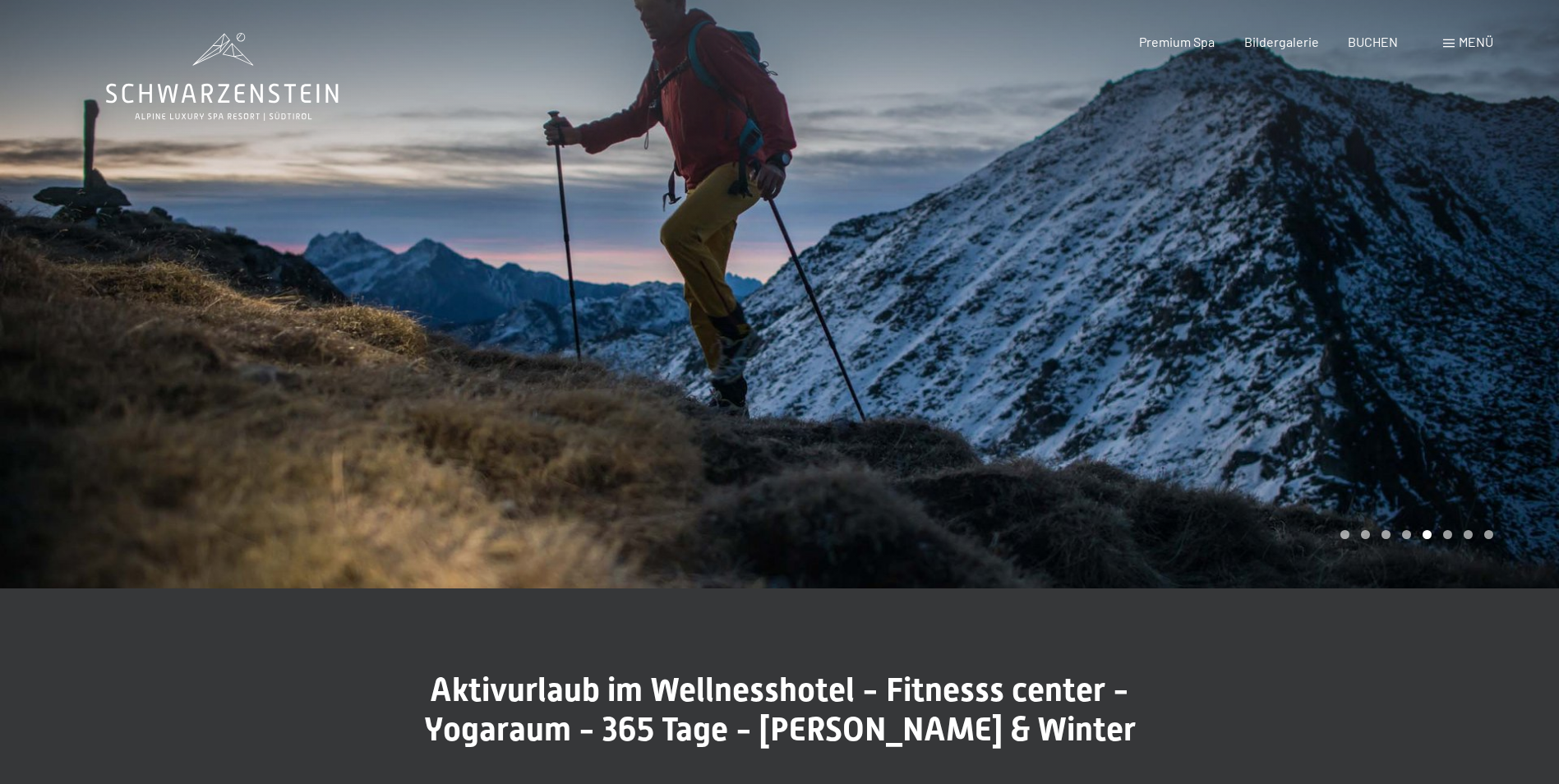
click at [1428, 274] on div at bounding box center [1169, 294] width 780 height 588
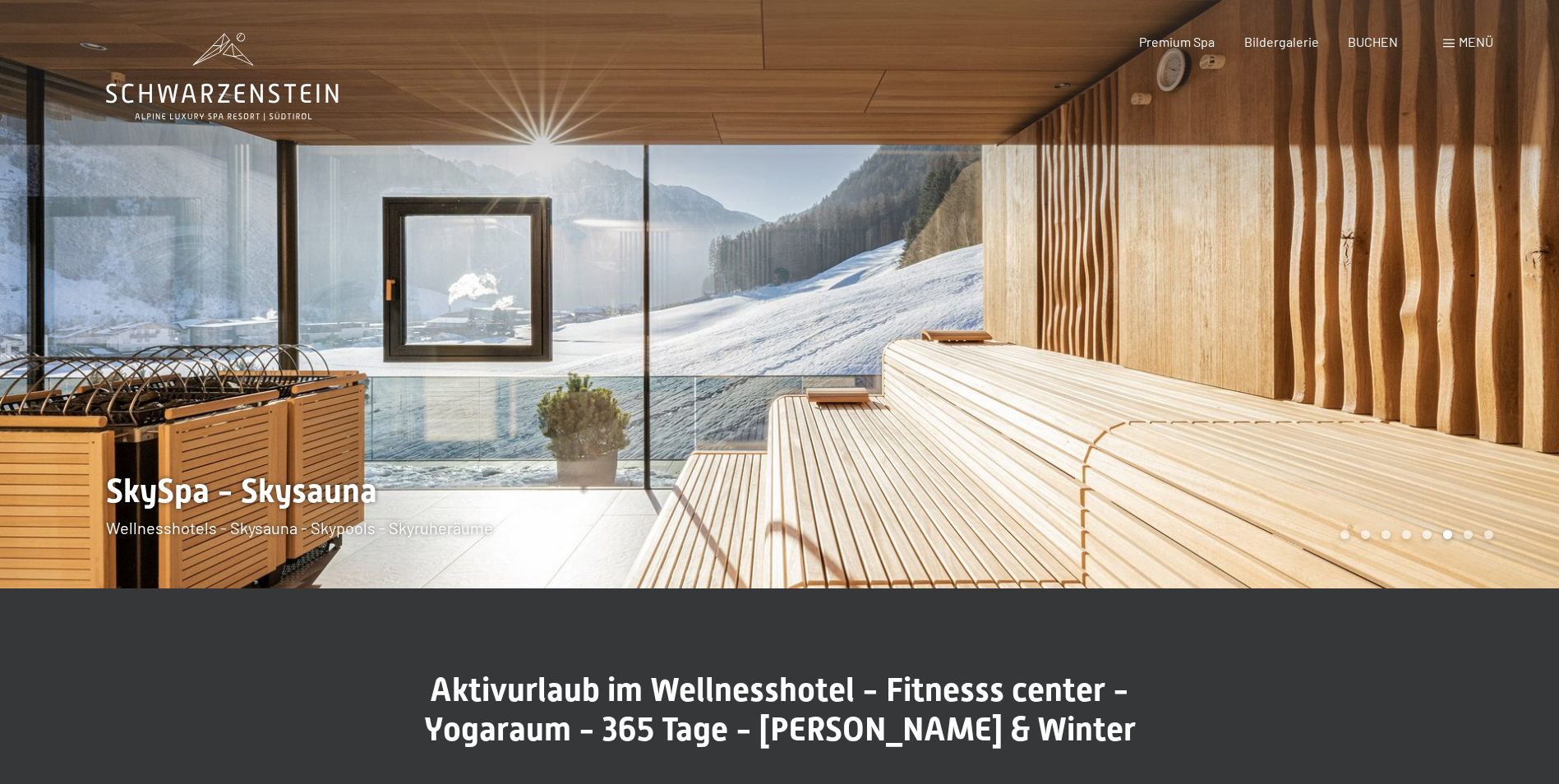
click at [1428, 274] on div at bounding box center [1169, 294] width 780 height 588
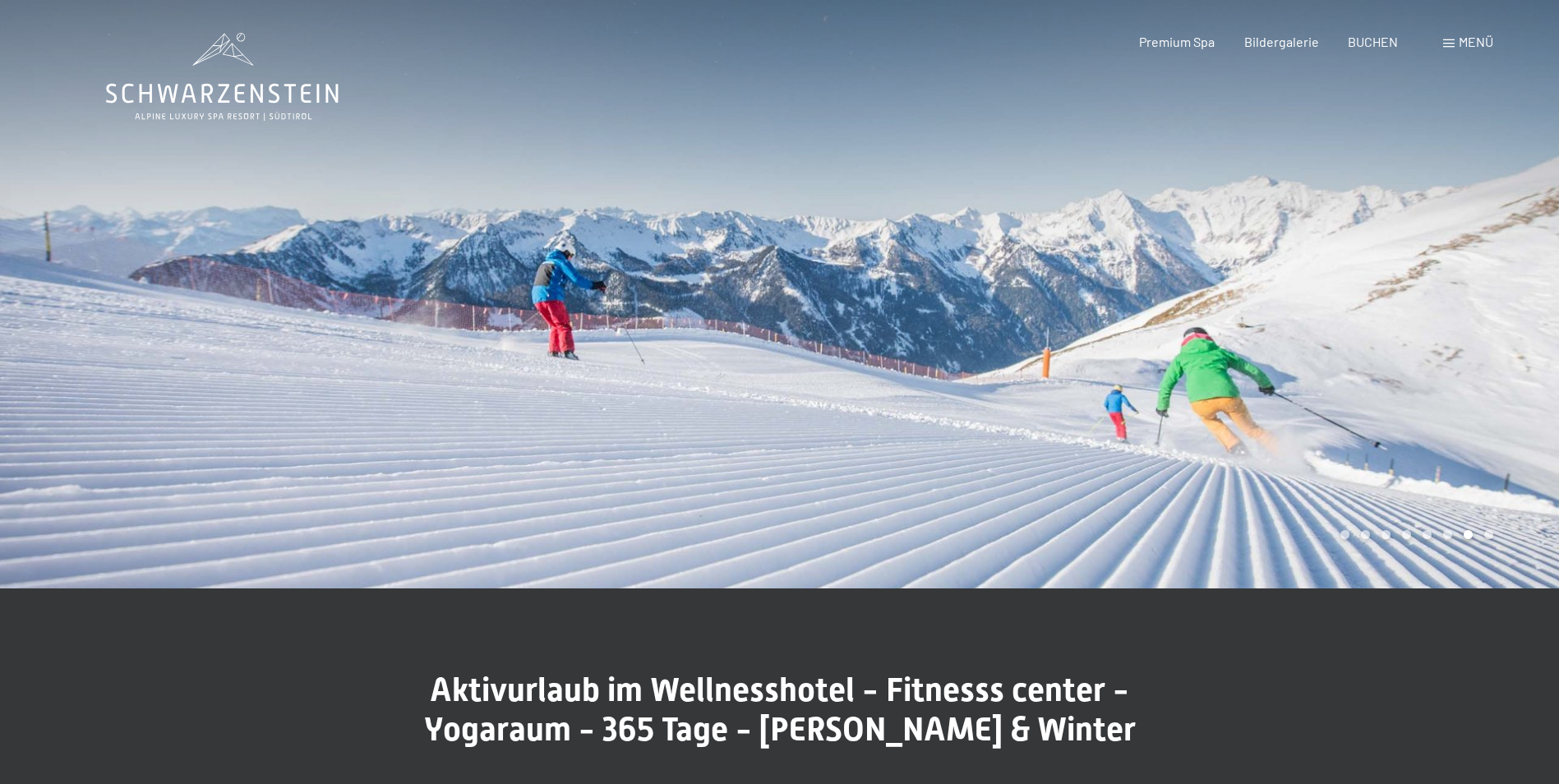
click at [1428, 274] on div at bounding box center [1169, 294] width 780 height 588
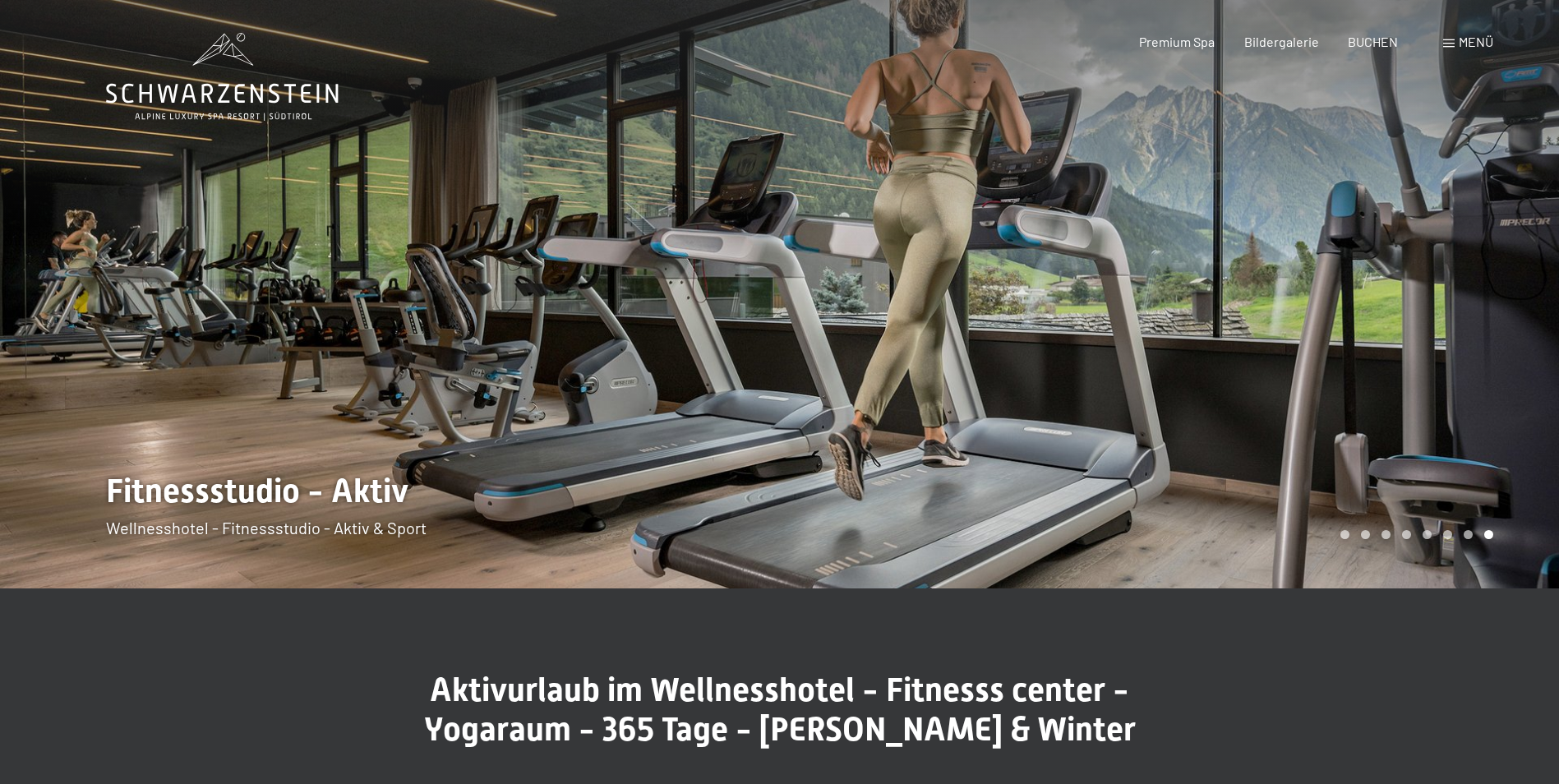
click at [1428, 274] on div at bounding box center [1169, 294] width 780 height 588
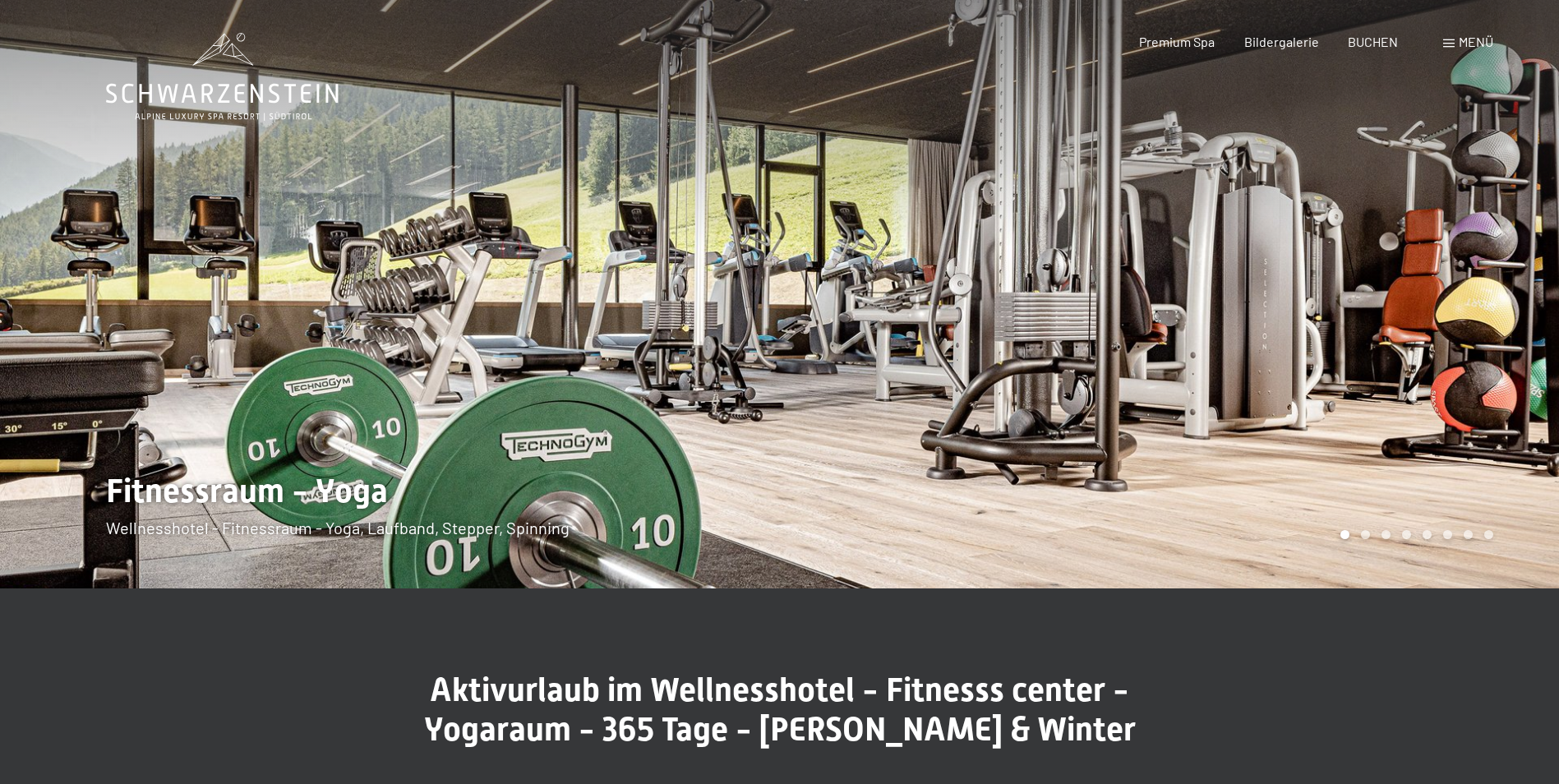
click at [84, 348] on div at bounding box center [390, 294] width 780 height 588
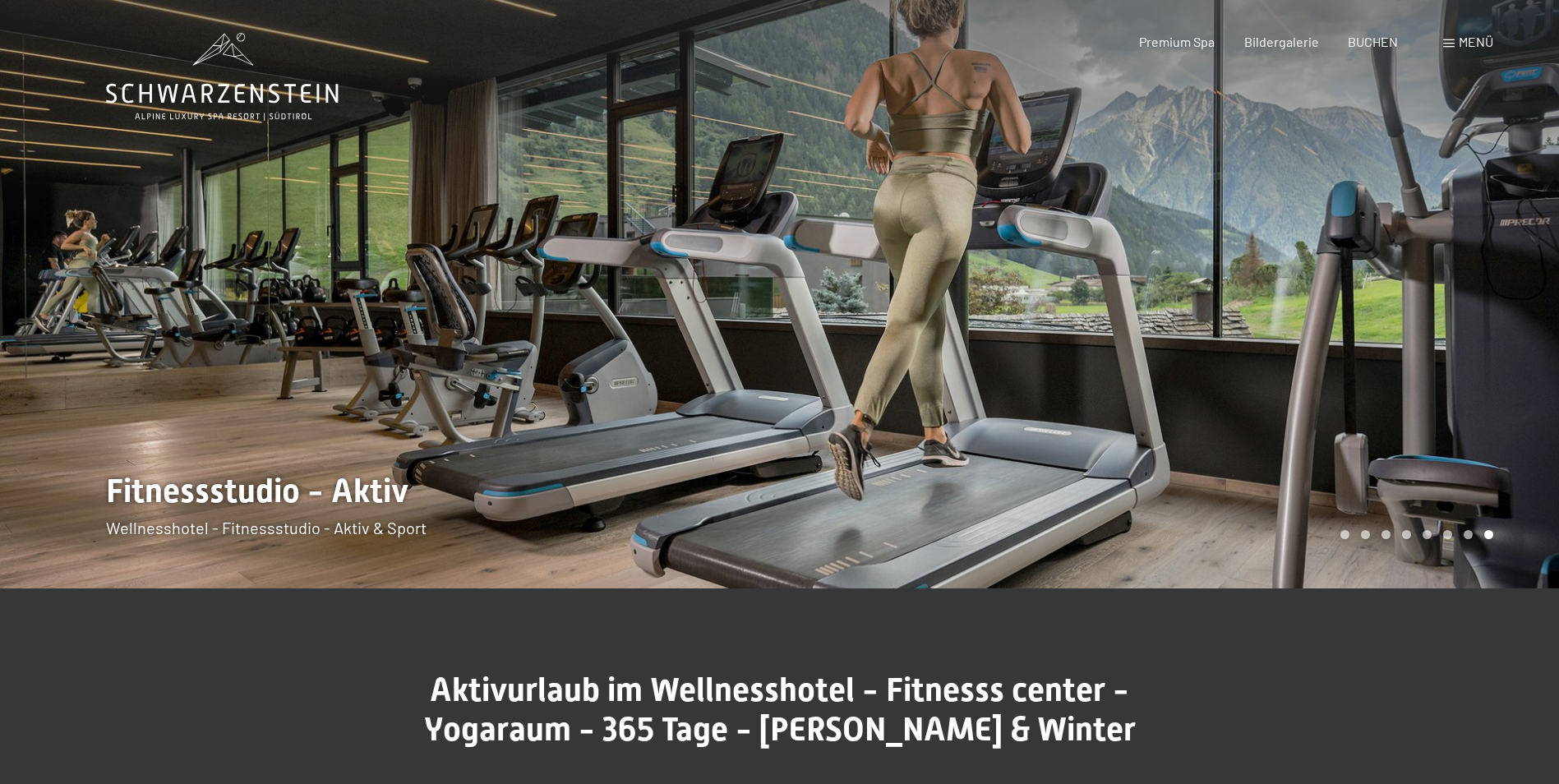
click at [84, 348] on div at bounding box center [390, 294] width 780 height 588
